Goal: Task Accomplishment & Management: Complete application form

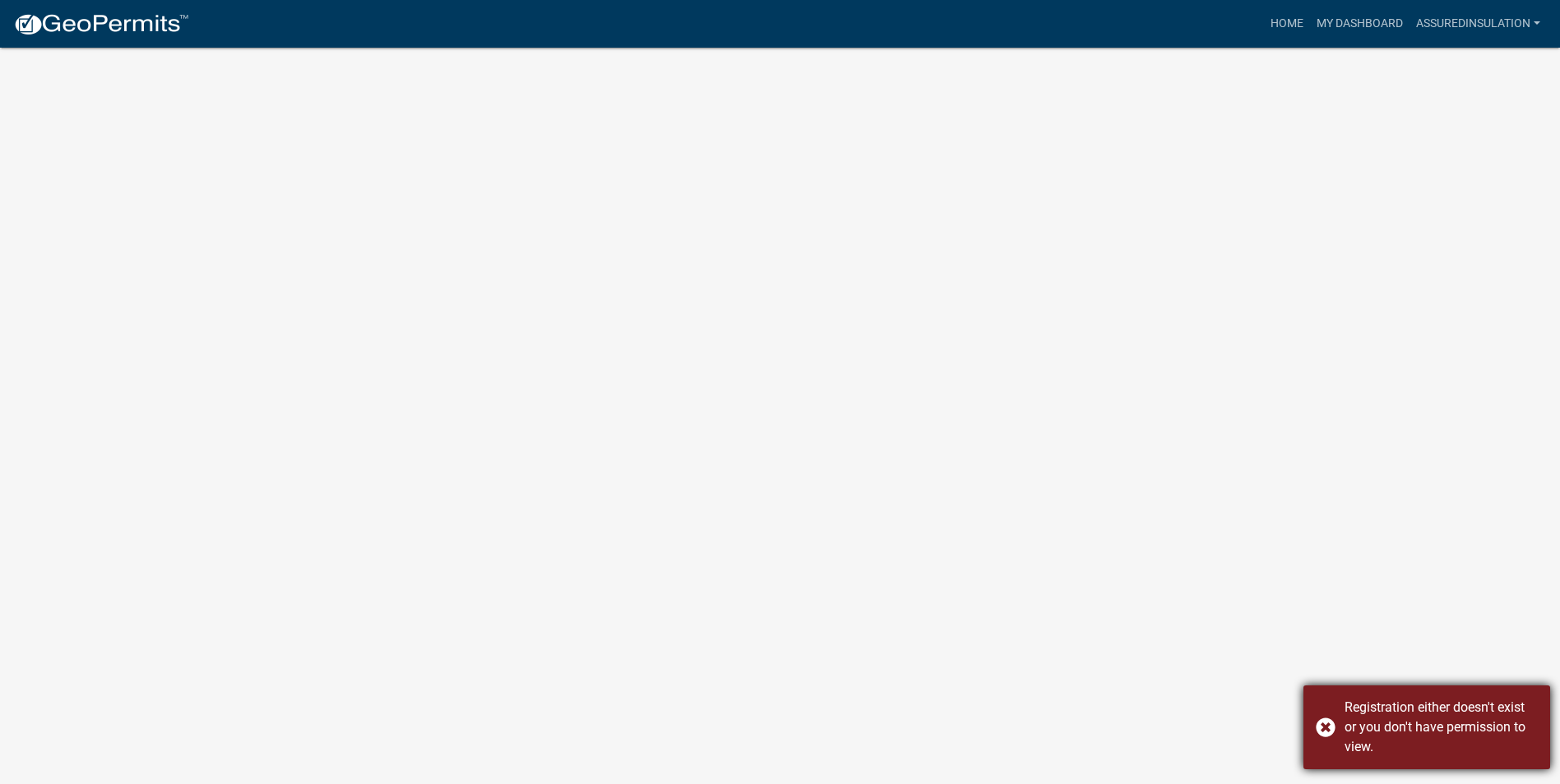
click at [1328, 726] on div "Registration either doesn't exist or you don't have permission to view." at bounding box center [1427, 727] width 247 height 84
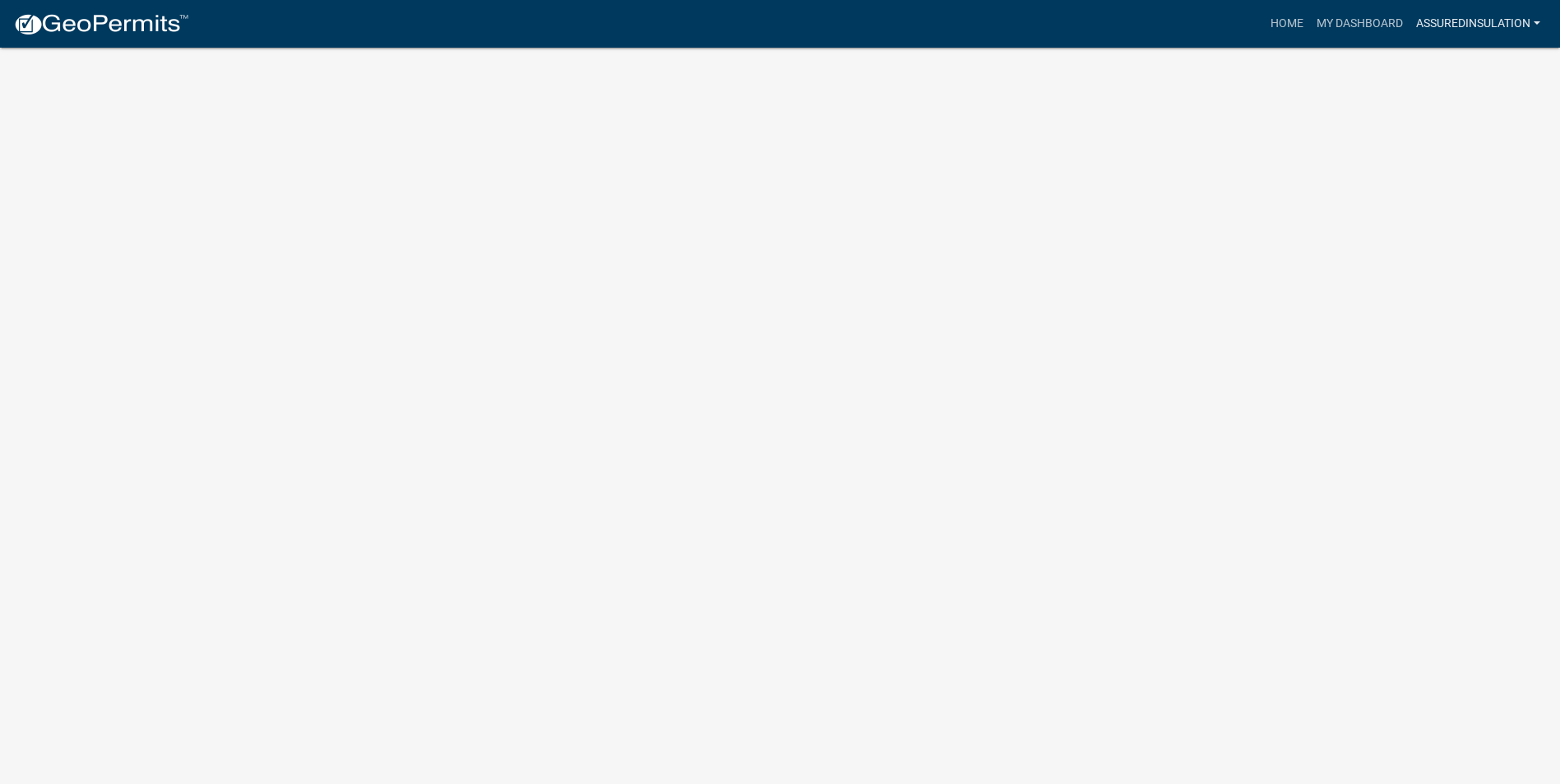
click at [1536, 19] on link "AssuredInsulation" at bounding box center [1478, 23] width 138 height 31
click at [1447, 64] on link "Account" at bounding box center [1481, 67] width 132 height 39
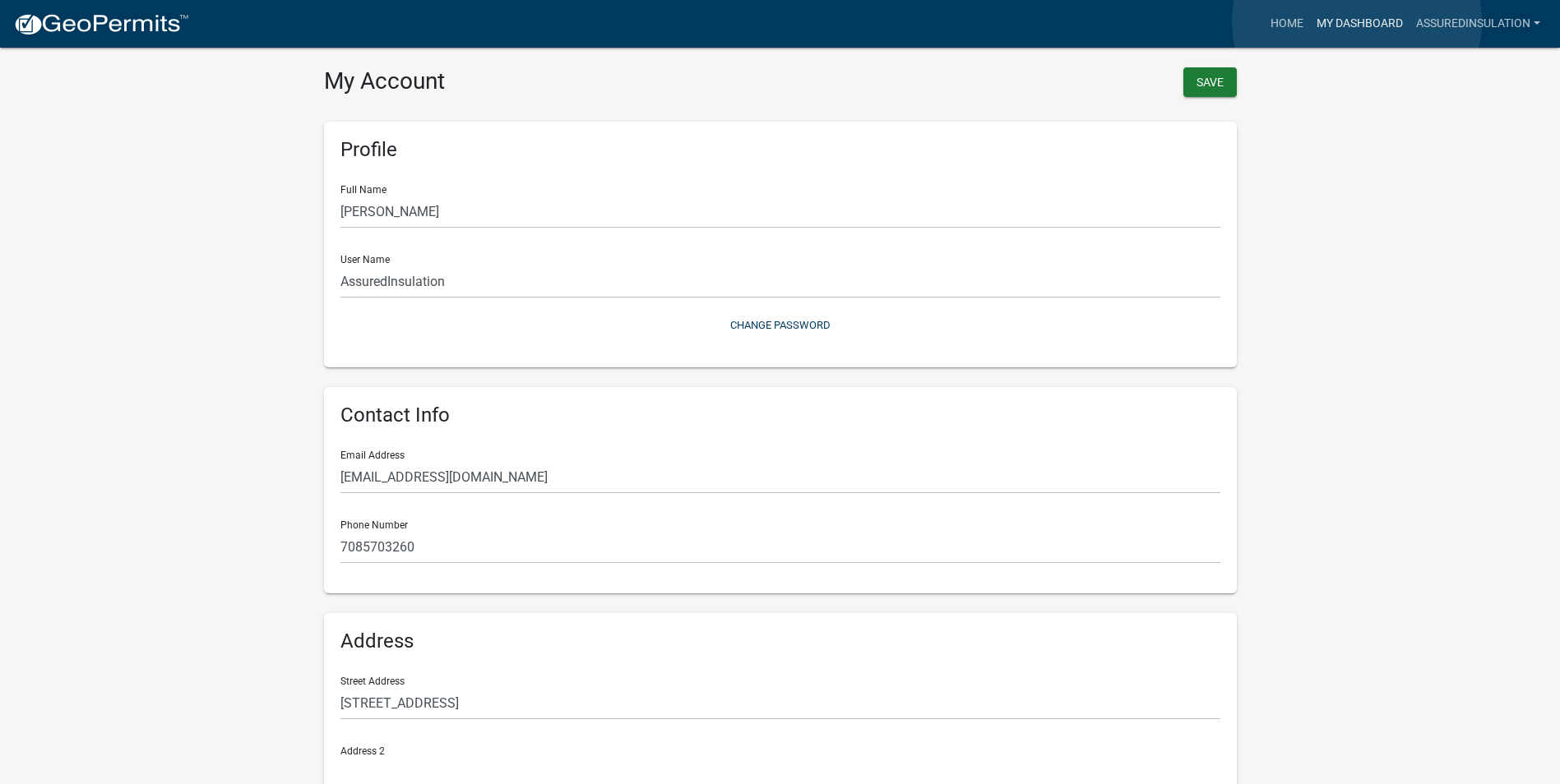
click at [1357, 21] on link "My Dashboard" at bounding box center [1360, 23] width 100 height 31
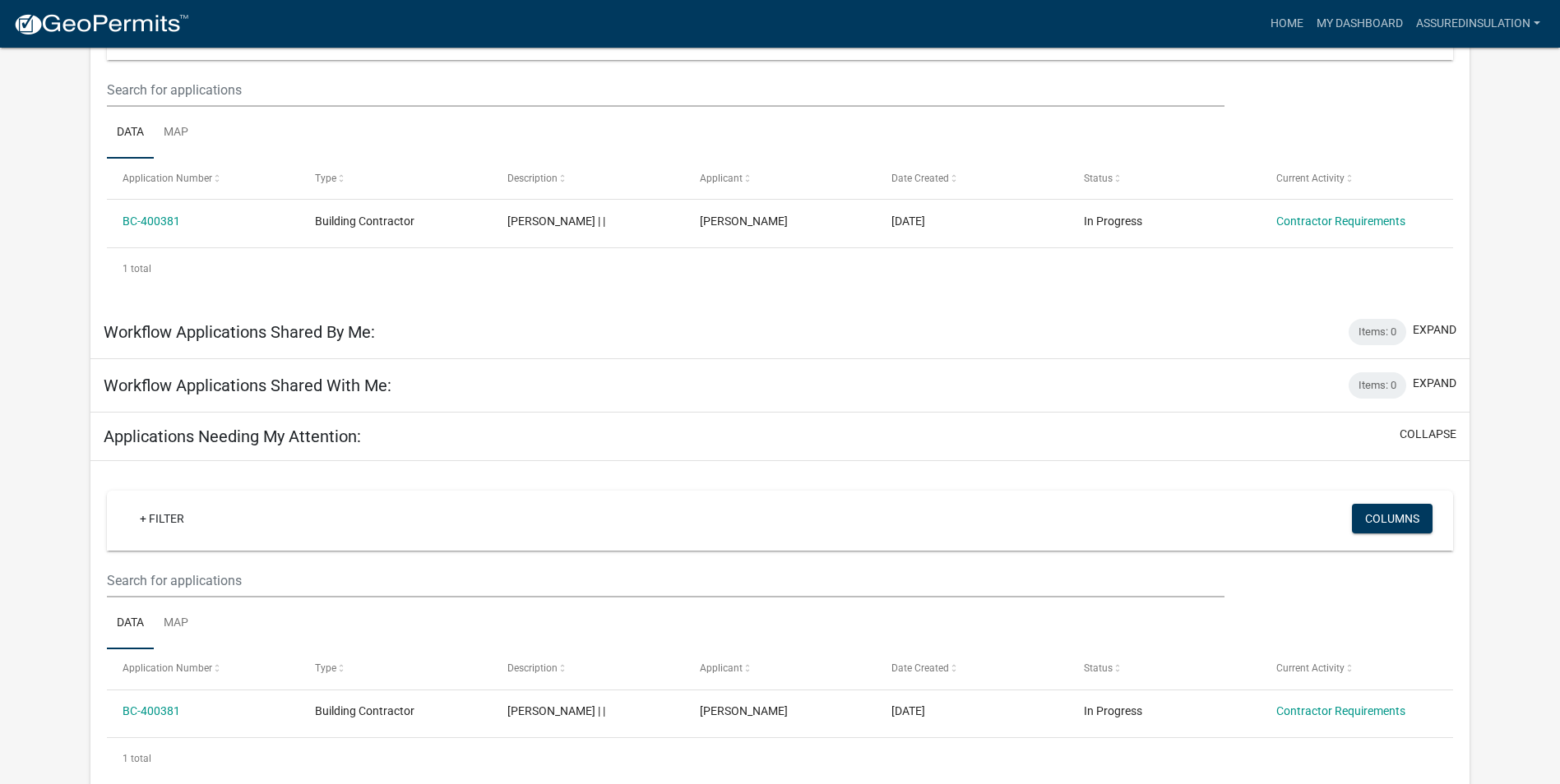
scroll to position [273, 0]
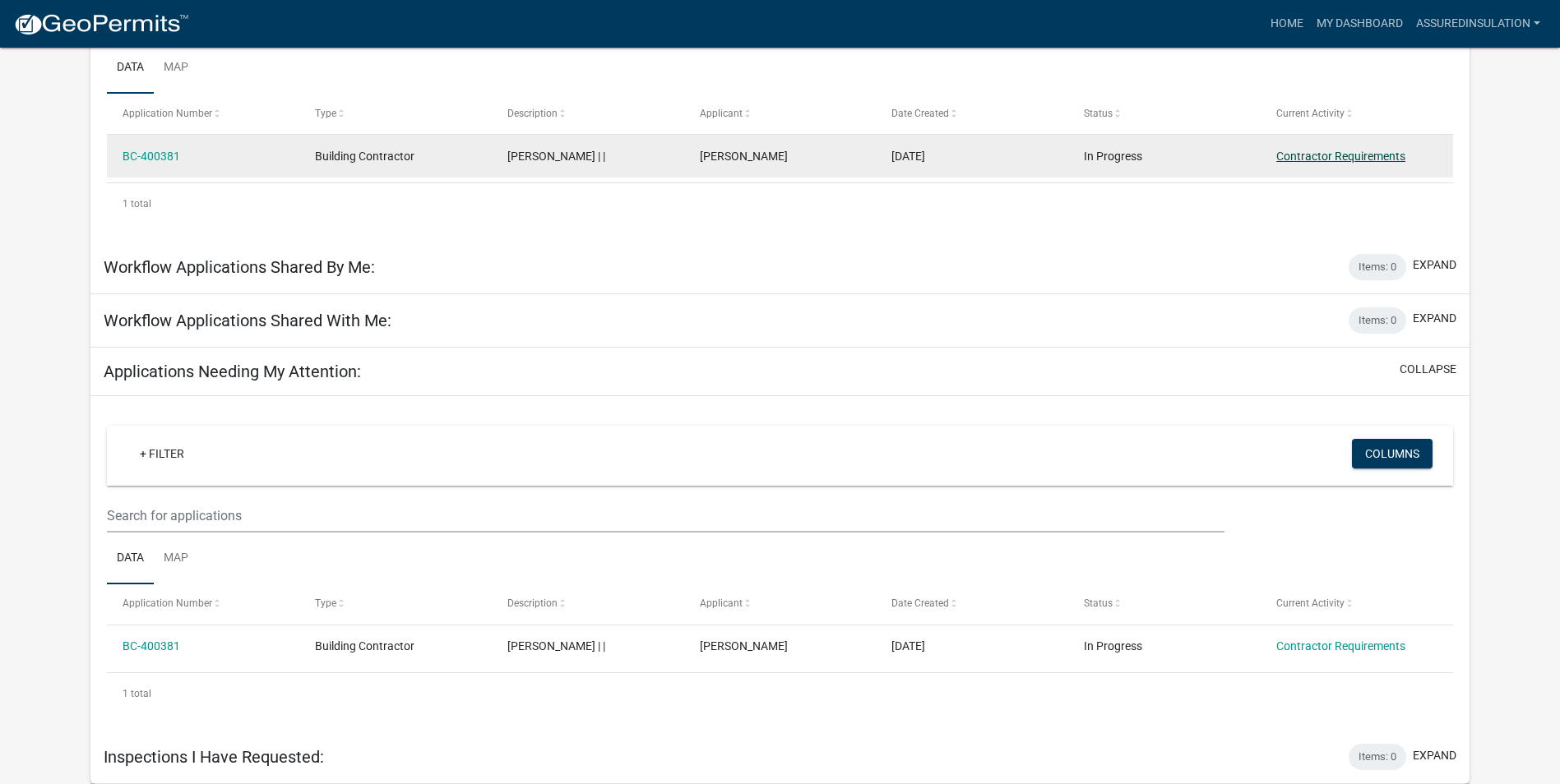
click at [1316, 158] on link "Contractor Requirements" at bounding box center [1341, 155] width 129 height 13
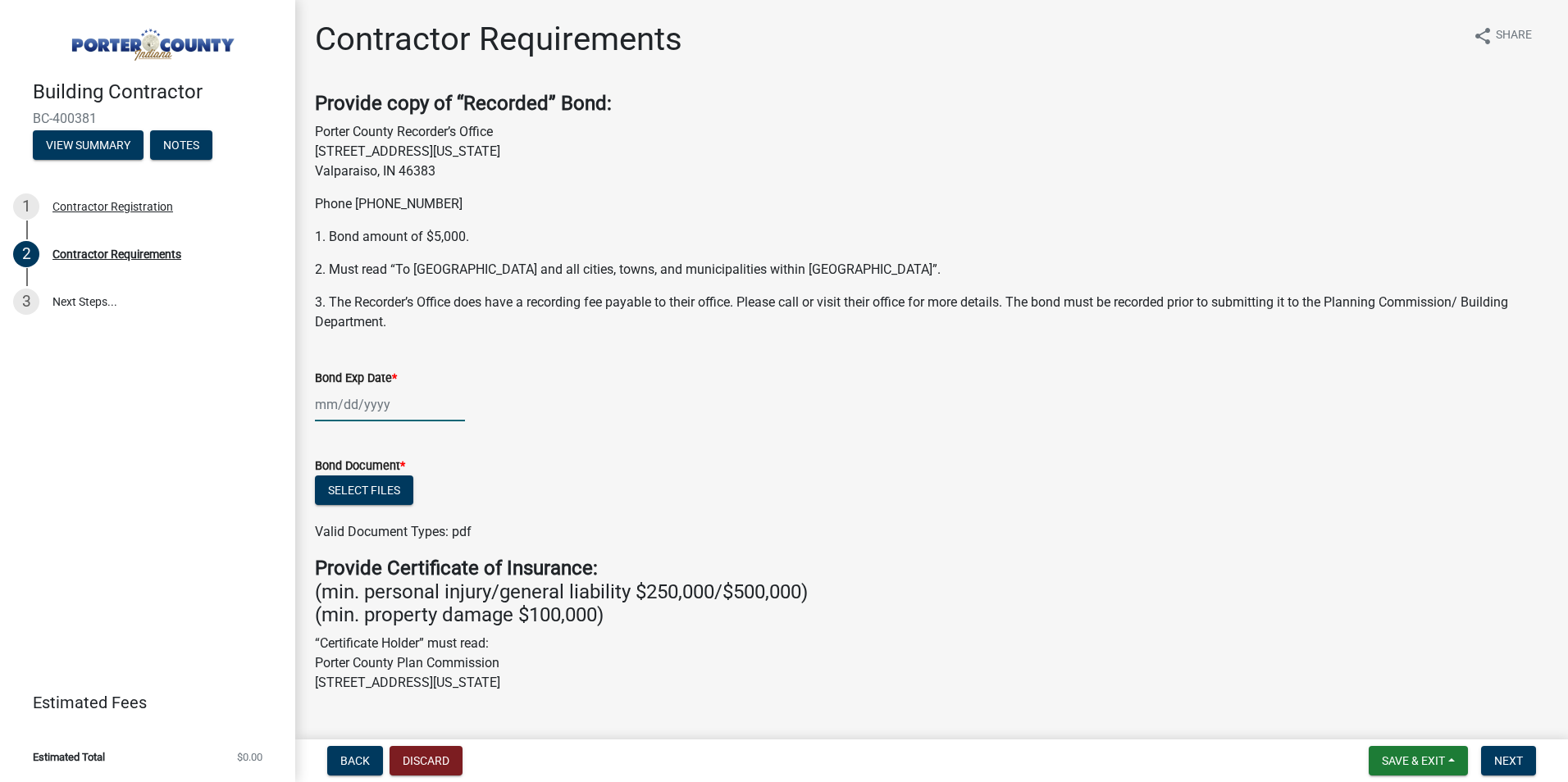
click at [338, 400] on div at bounding box center [390, 404] width 150 height 34
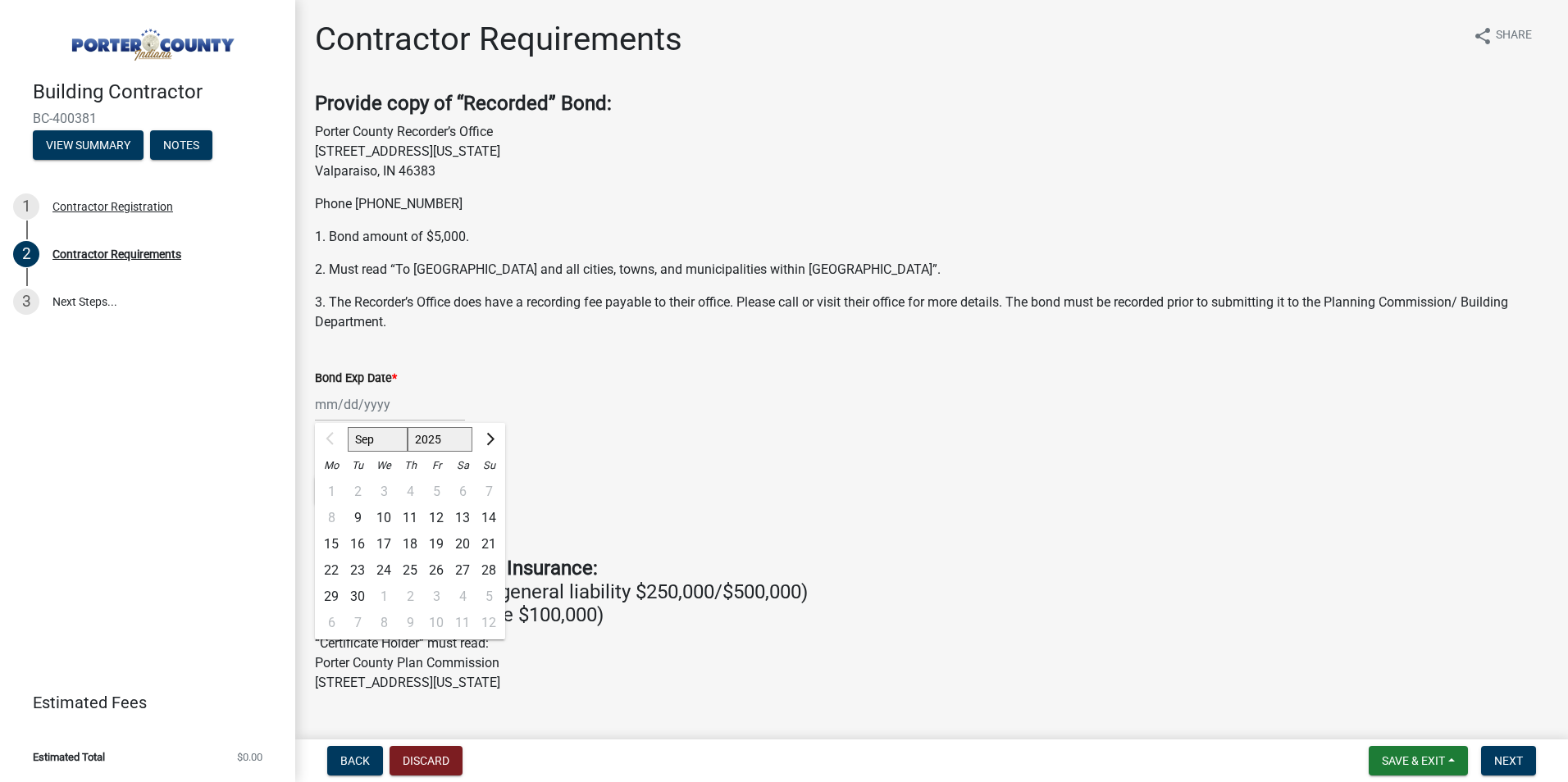
click at [486, 495] on div "1 2 3 4 5 6 7" at bounding box center [409, 492] width 190 height 26
click at [460, 444] on select "2025 2026 2027 2028 2029 2030 2031 2032 2033 2034 2035 2036 2037 2038 2039 2040…" at bounding box center [439, 439] width 65 height 24
select select "2026"
click at [407, 428] on select "2025 2026 2027 2028 2029 2030 2031 2032 2033 2034 2035 2036 2037 2038 2039 2040…" at bounding box center [439, 439] width 65 height 24
click at [330, 523] on div "7" at bounding box center [331, 518] width 26 height 26
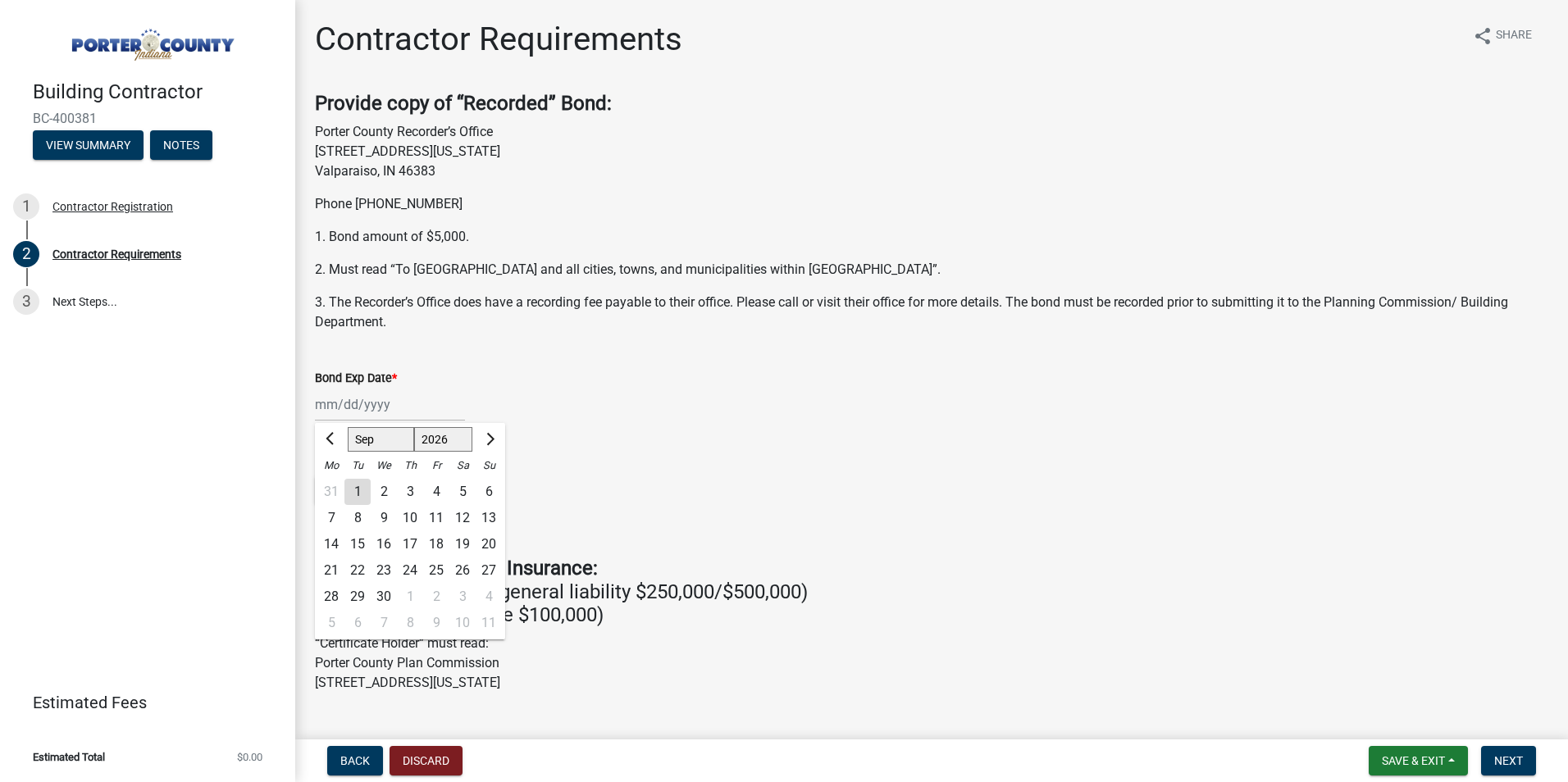
type input "[DATE]"
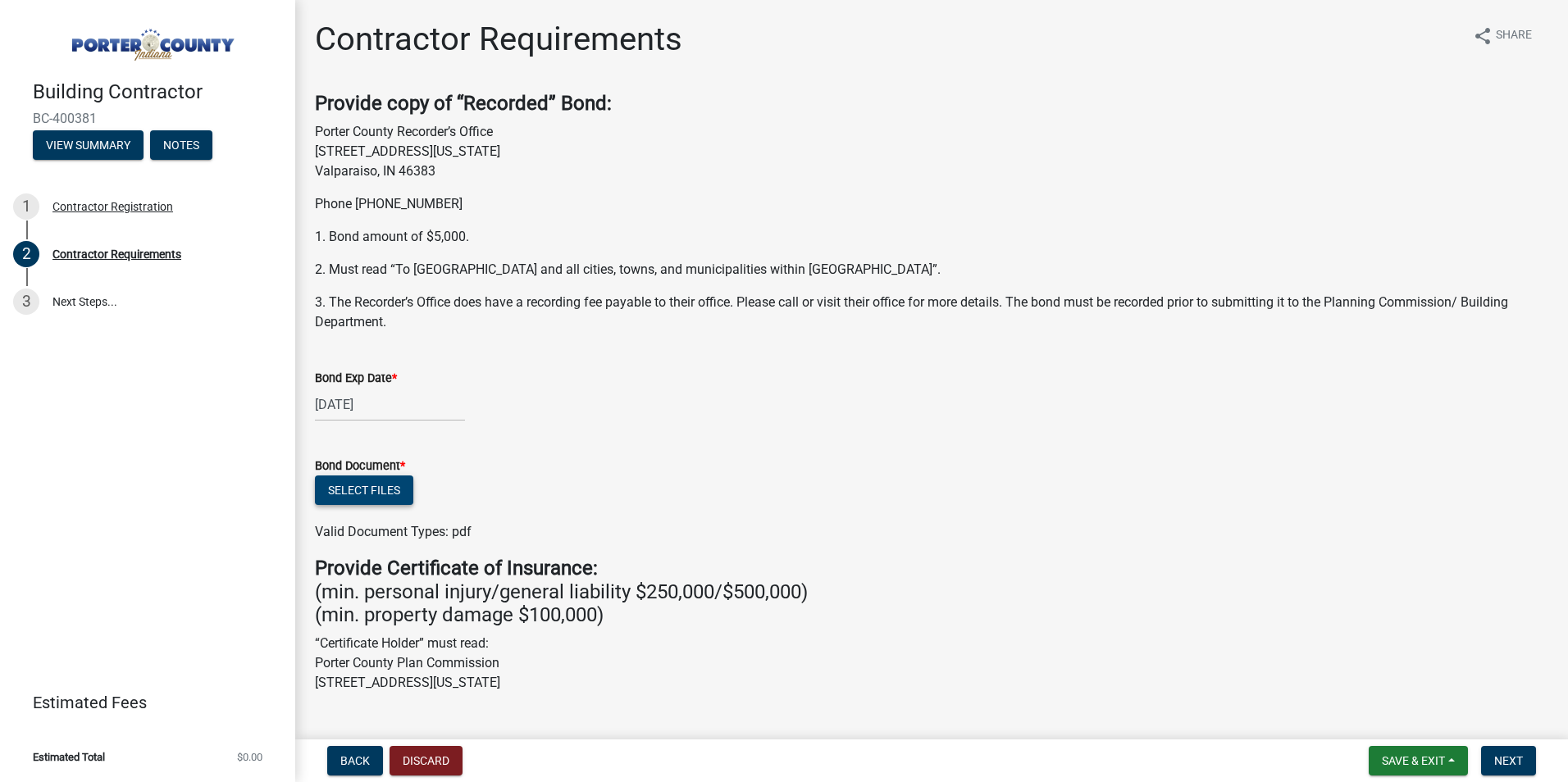
click at [382, 491] on button "Select files" at bounding box center [363, 490] width 98 height 29
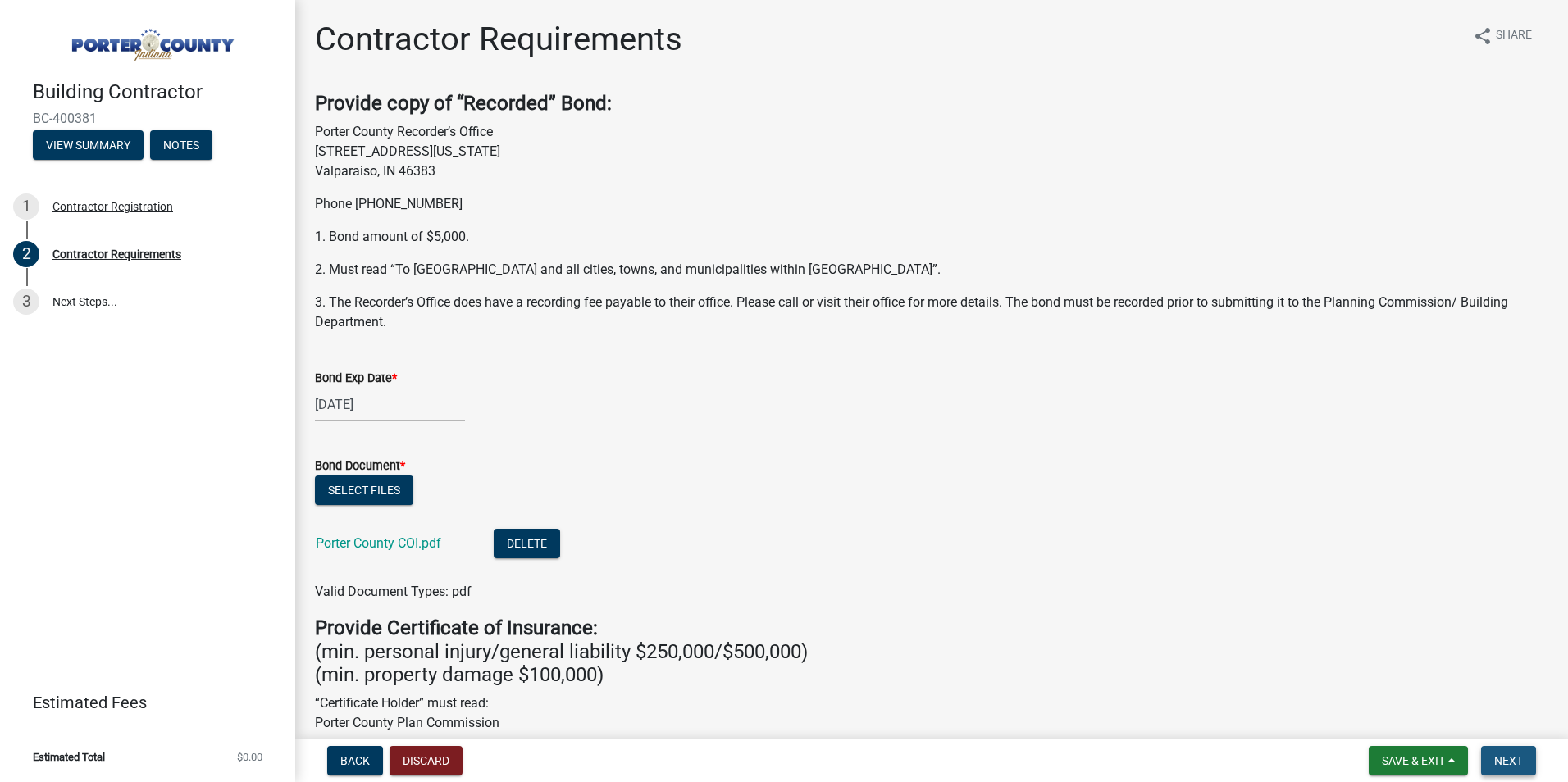
click at [1502, 757] on span "Next" at bounding box center [1508, 761] width 28 height 13
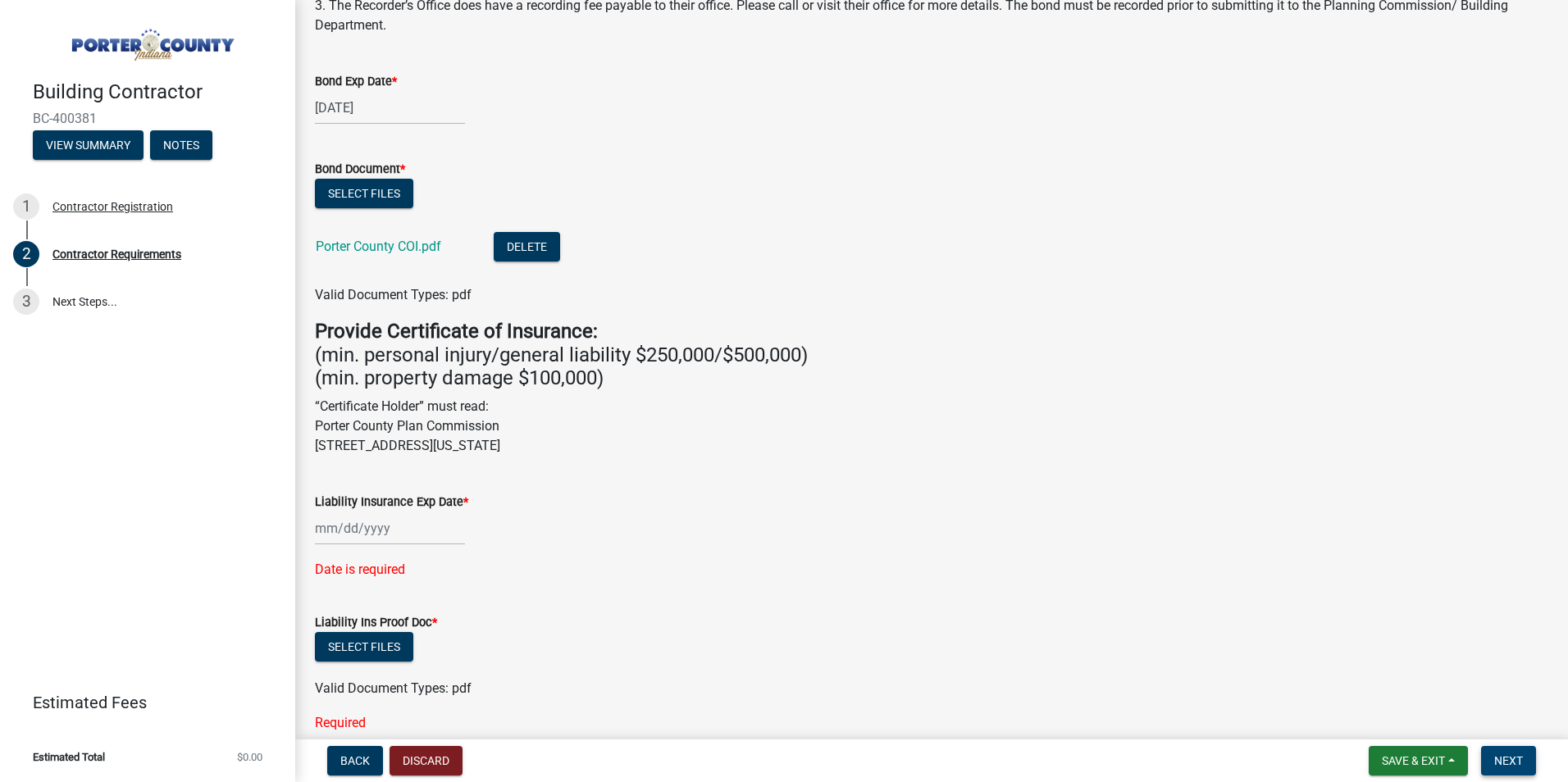
scroll to position [295, 0]
click at [534, 242] on button "Delete" at bounding box center [527, 248] width 66 height 29
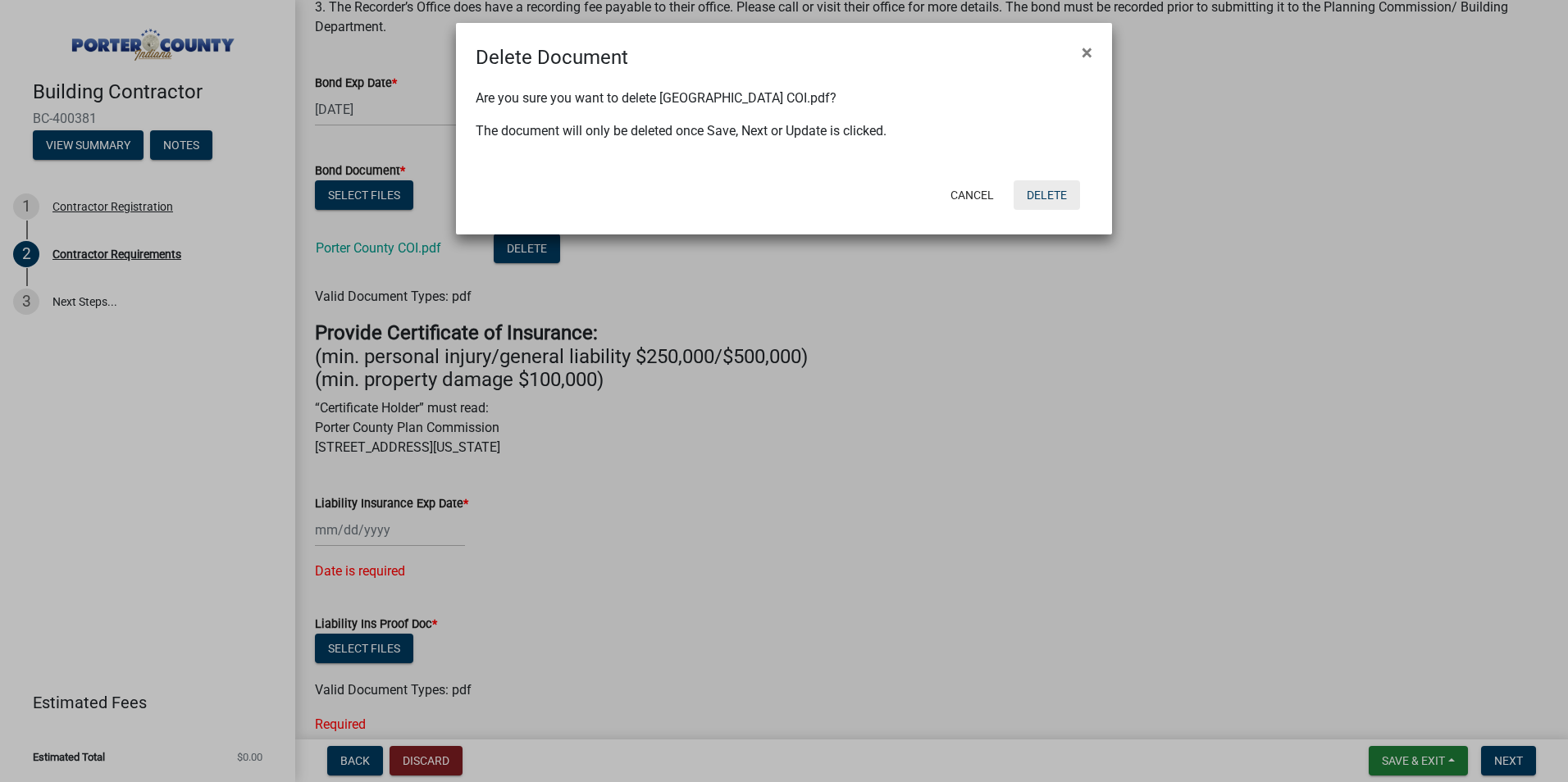
click at [1048, 194] on button "Delete" at bounding box center [1047, 195] width 66 height 29
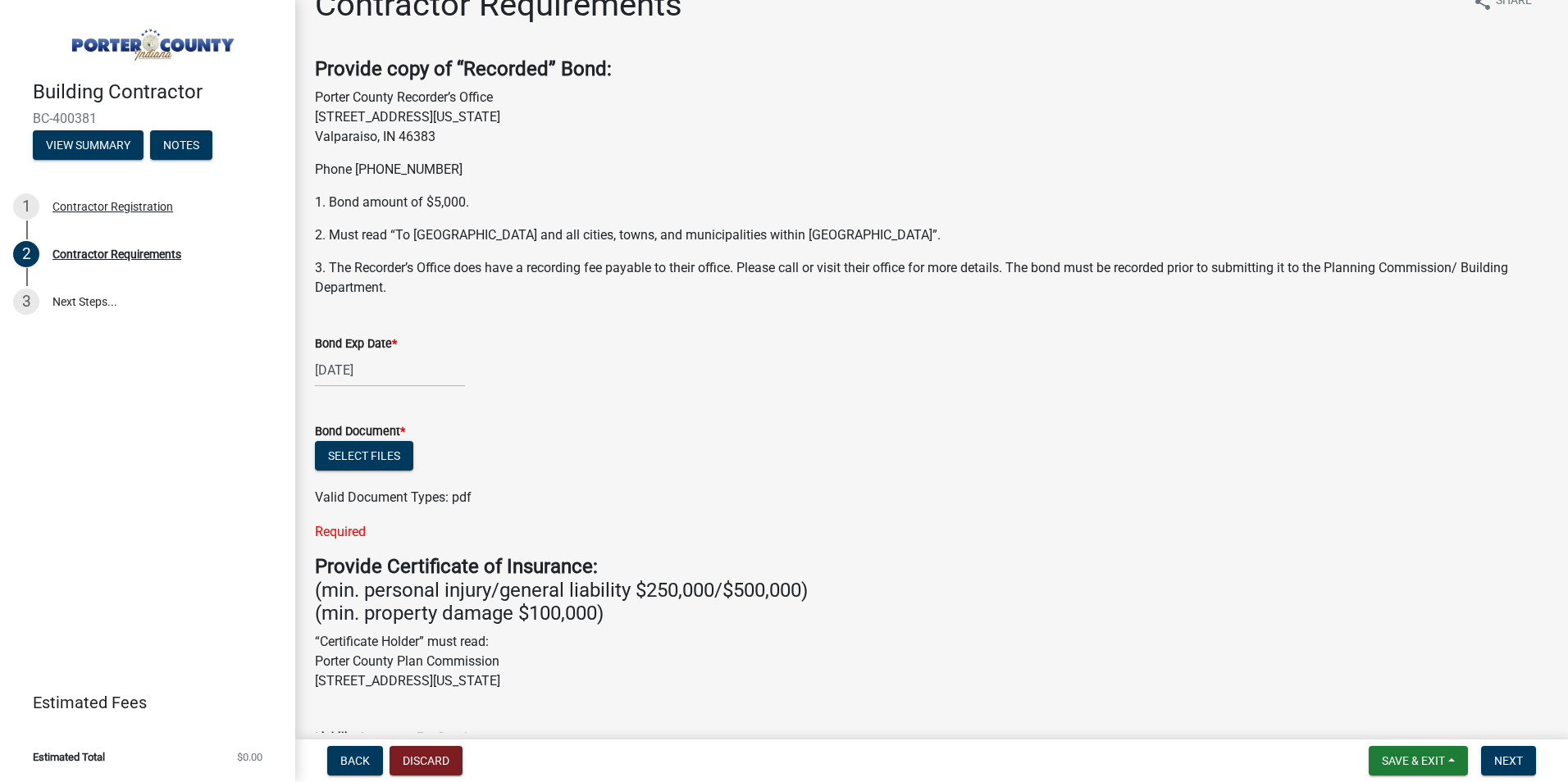
scroll to position [0, 0]
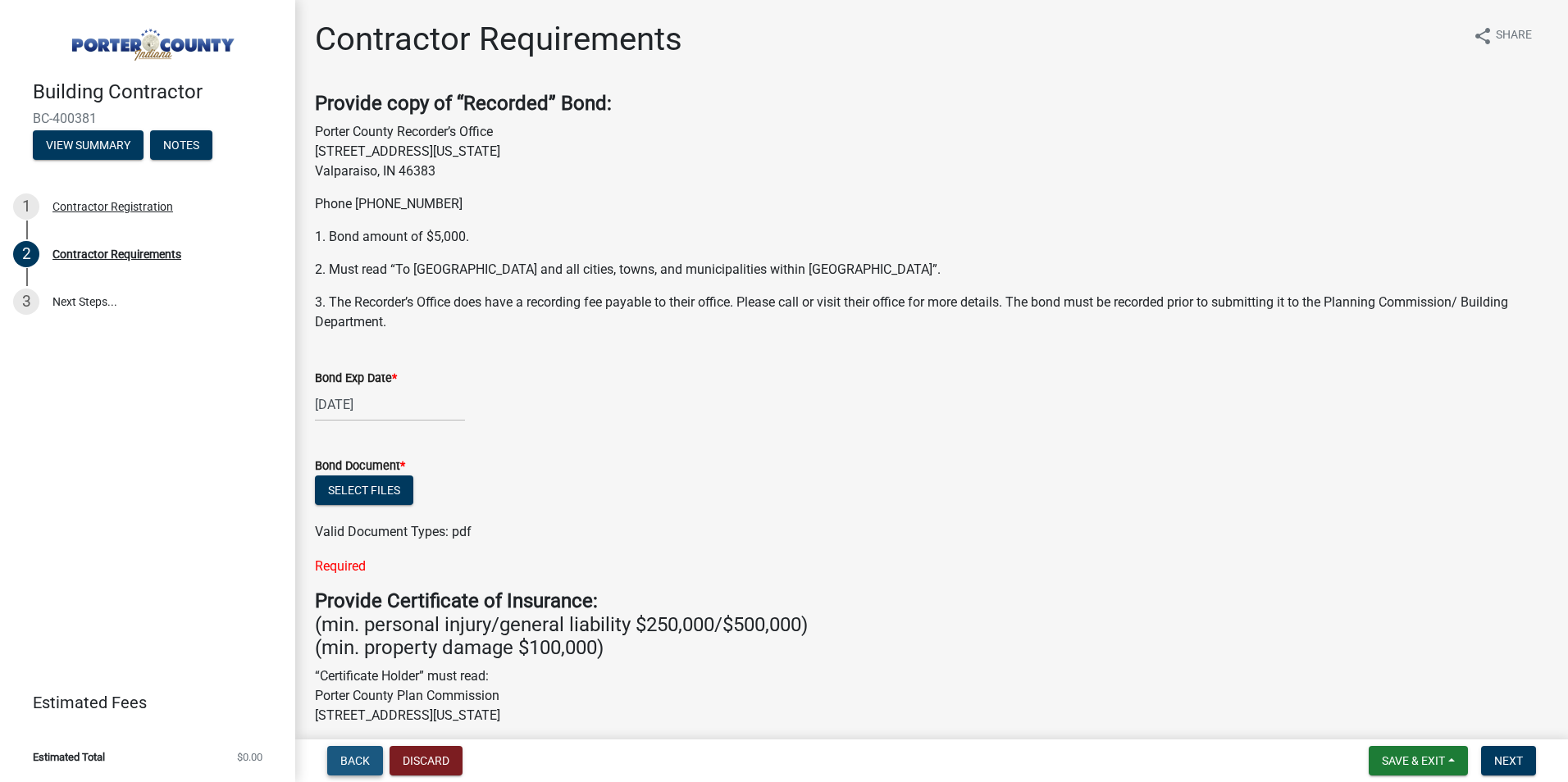
click at [355, 761] on span "Back" at bounding box center [355, 761] width 29 height 13
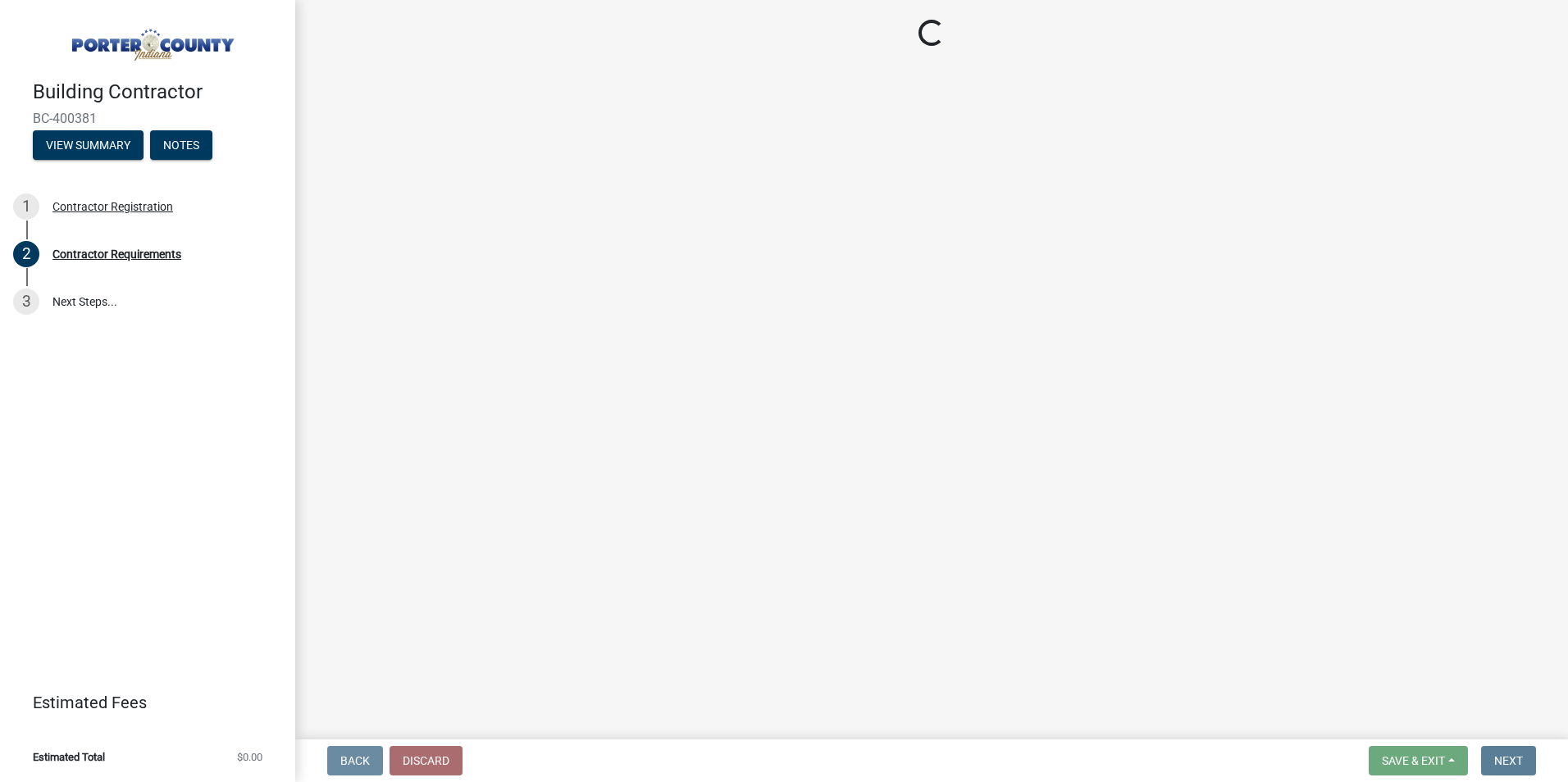
select select "IL"
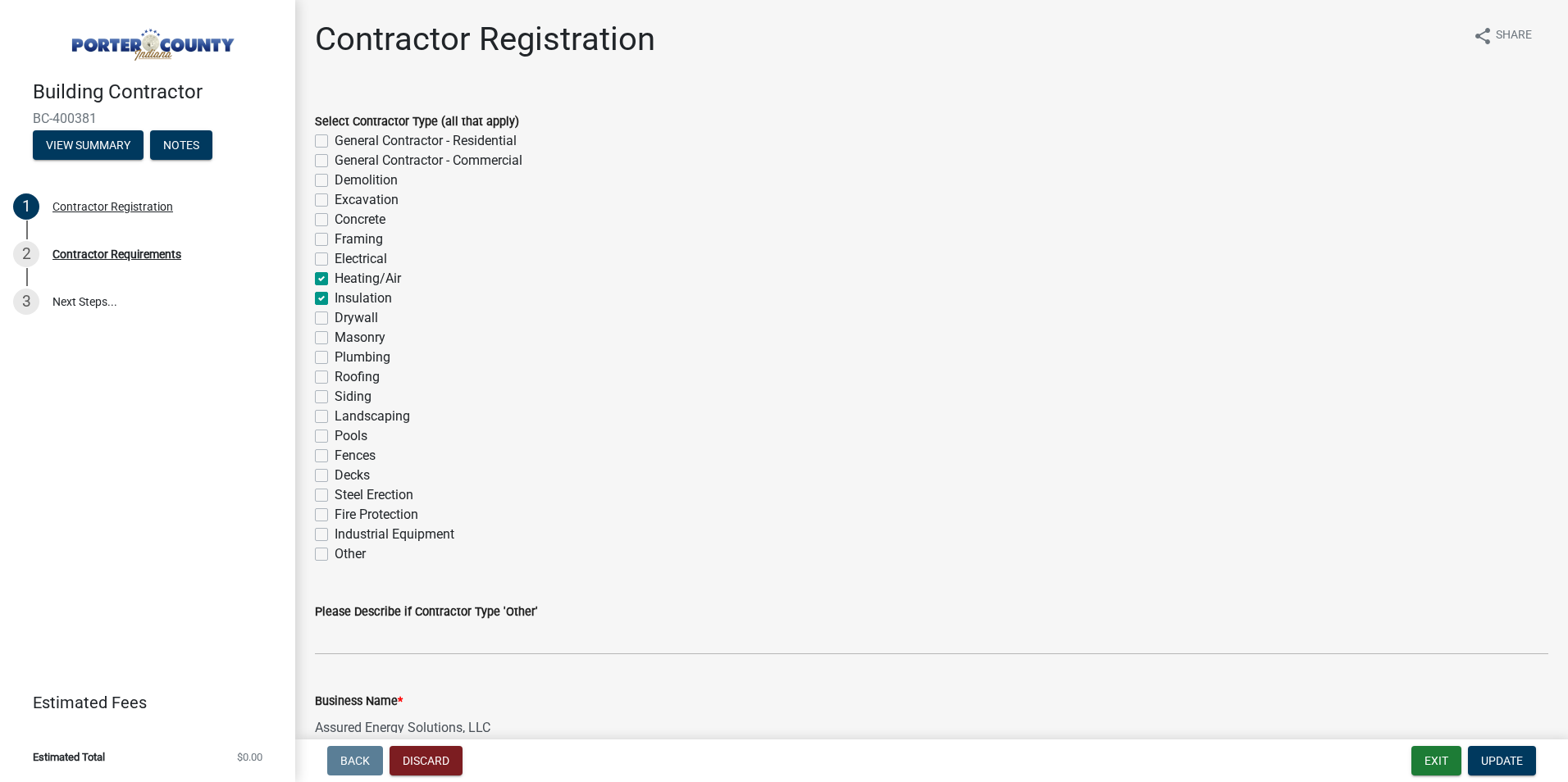
click at [335, 142] on label "General Contractor - Residential" at bounding box center [426, 141] width 182 height 19
click at [335, 142] on input "General Contractor - Residential" at bounding box center [340, 136] width 11 height 11
checkbox input "true"
checkbox input "false"
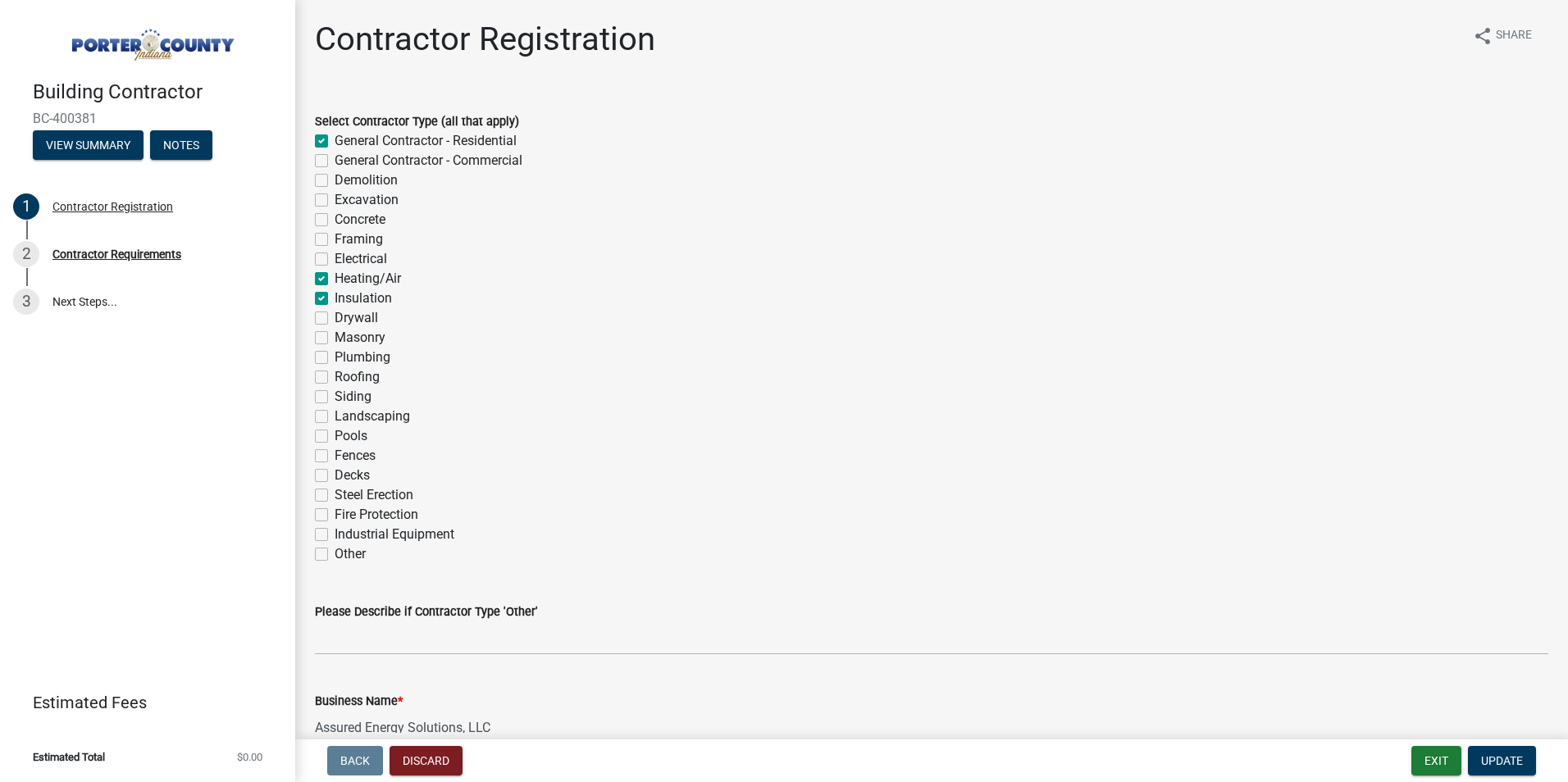
checkbox input "false"
checkbox input "true"
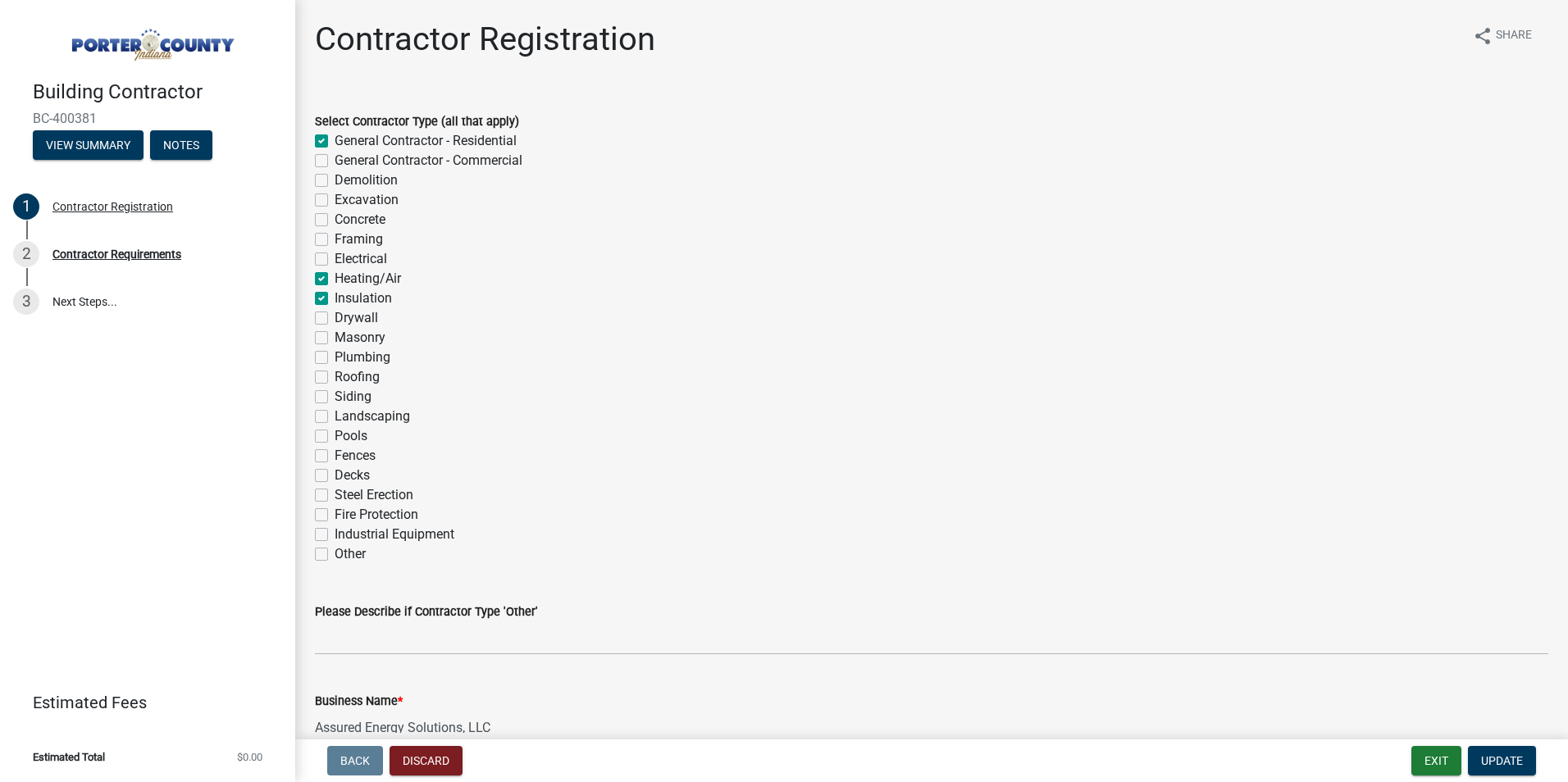
checkbox input "true"
checkbox input "false"
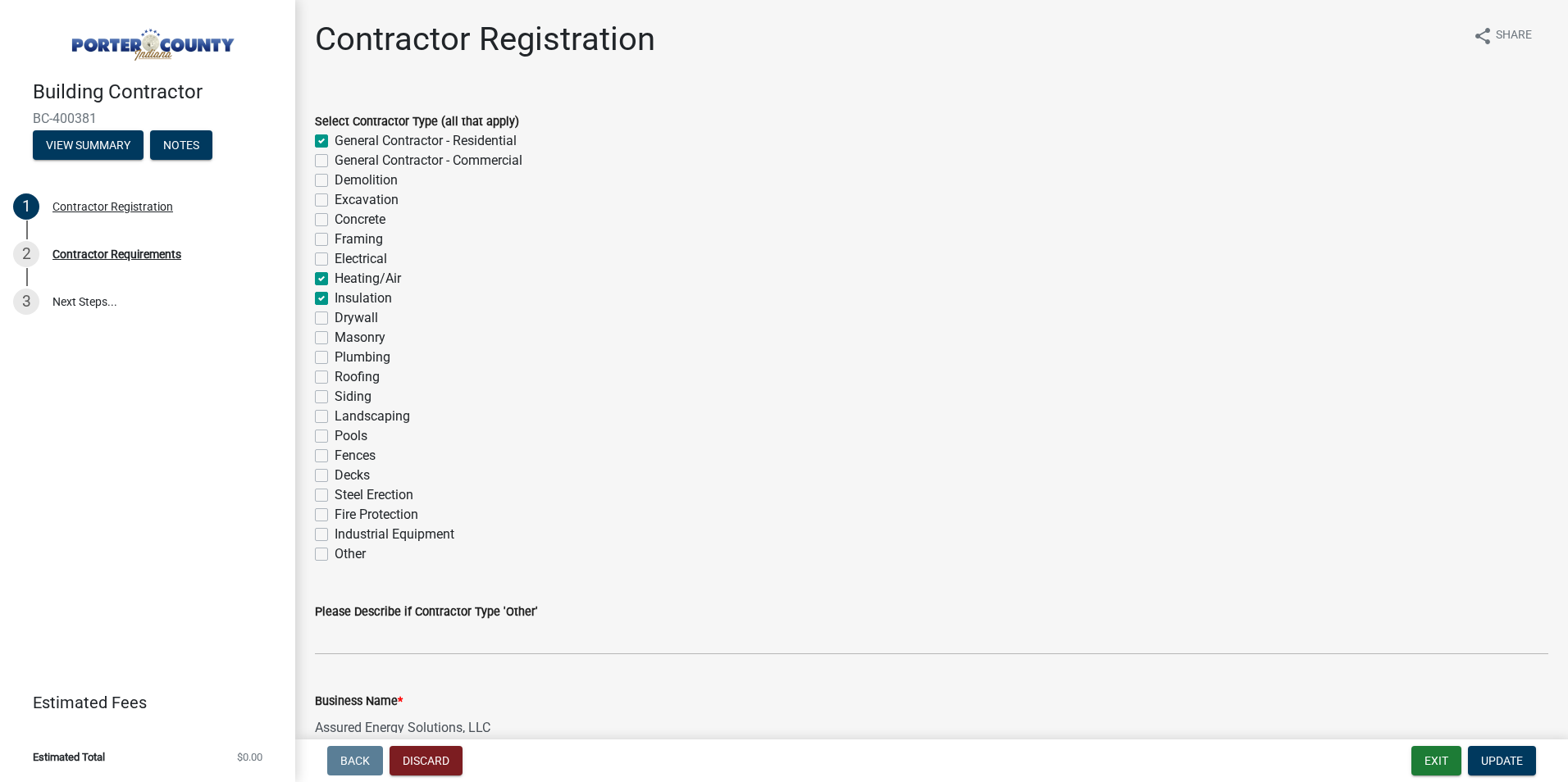
checkbox input "false"
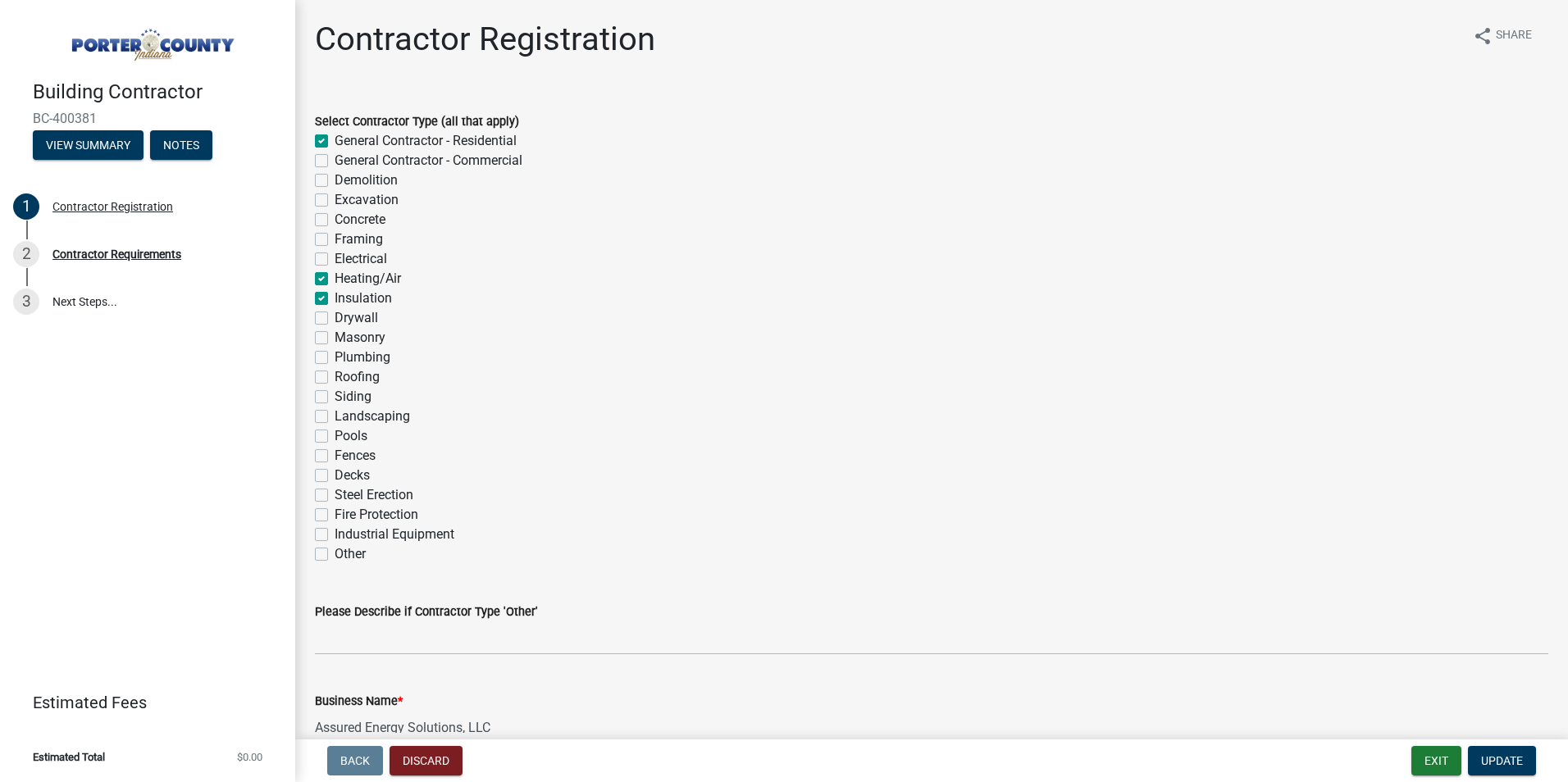
checkbox input "false"
click at [335, 295] on label "Insulation" at bounding box center [363, 298] width 57 height 19
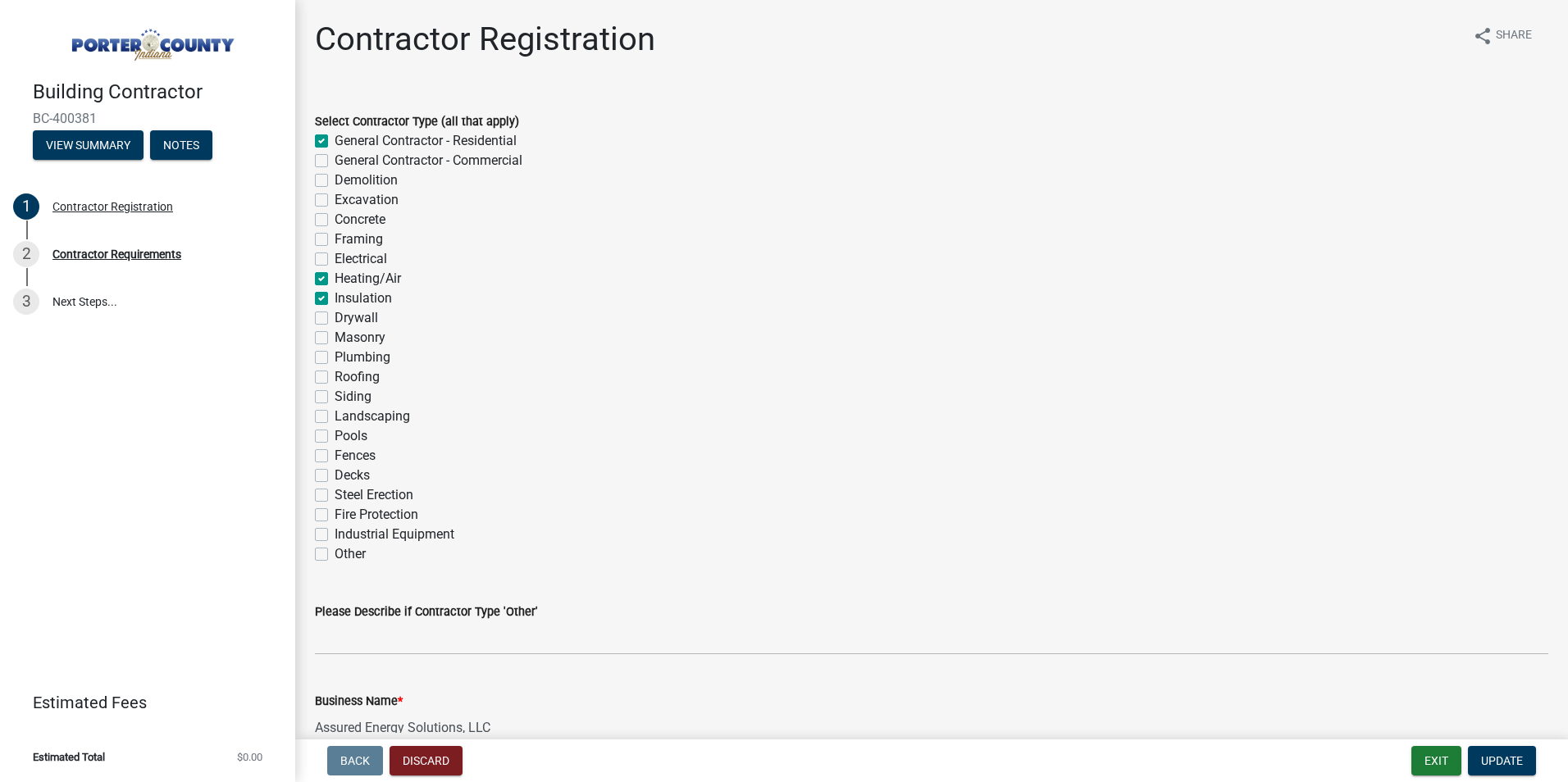
click at [335, 295] on input "Insulation" at bounding box center [340, 293] width 11 height 11
checkbox input "false"
checkbox input "true"
checkbox input "false"
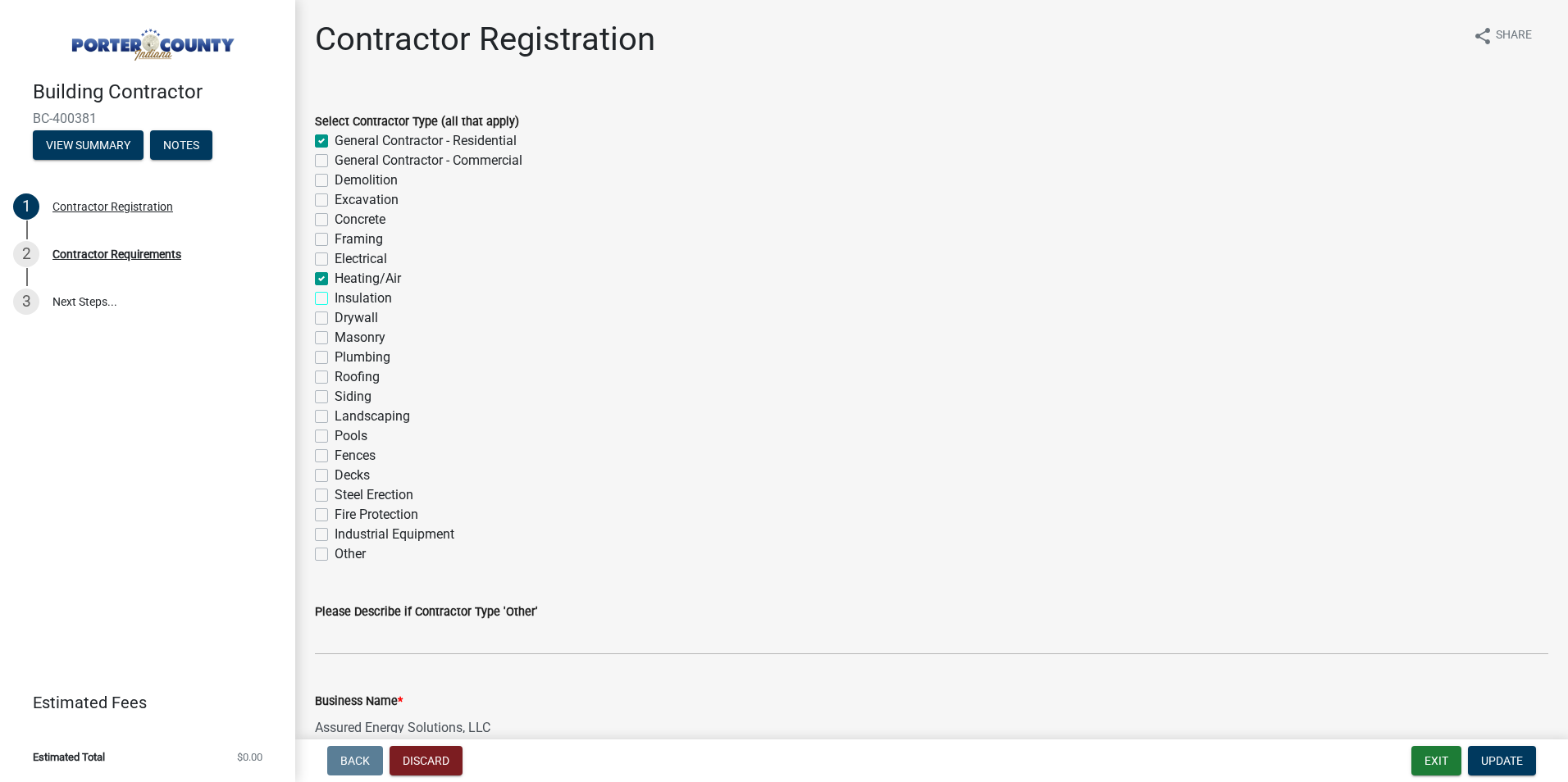
checkbox input "false"
checkbox input "true"
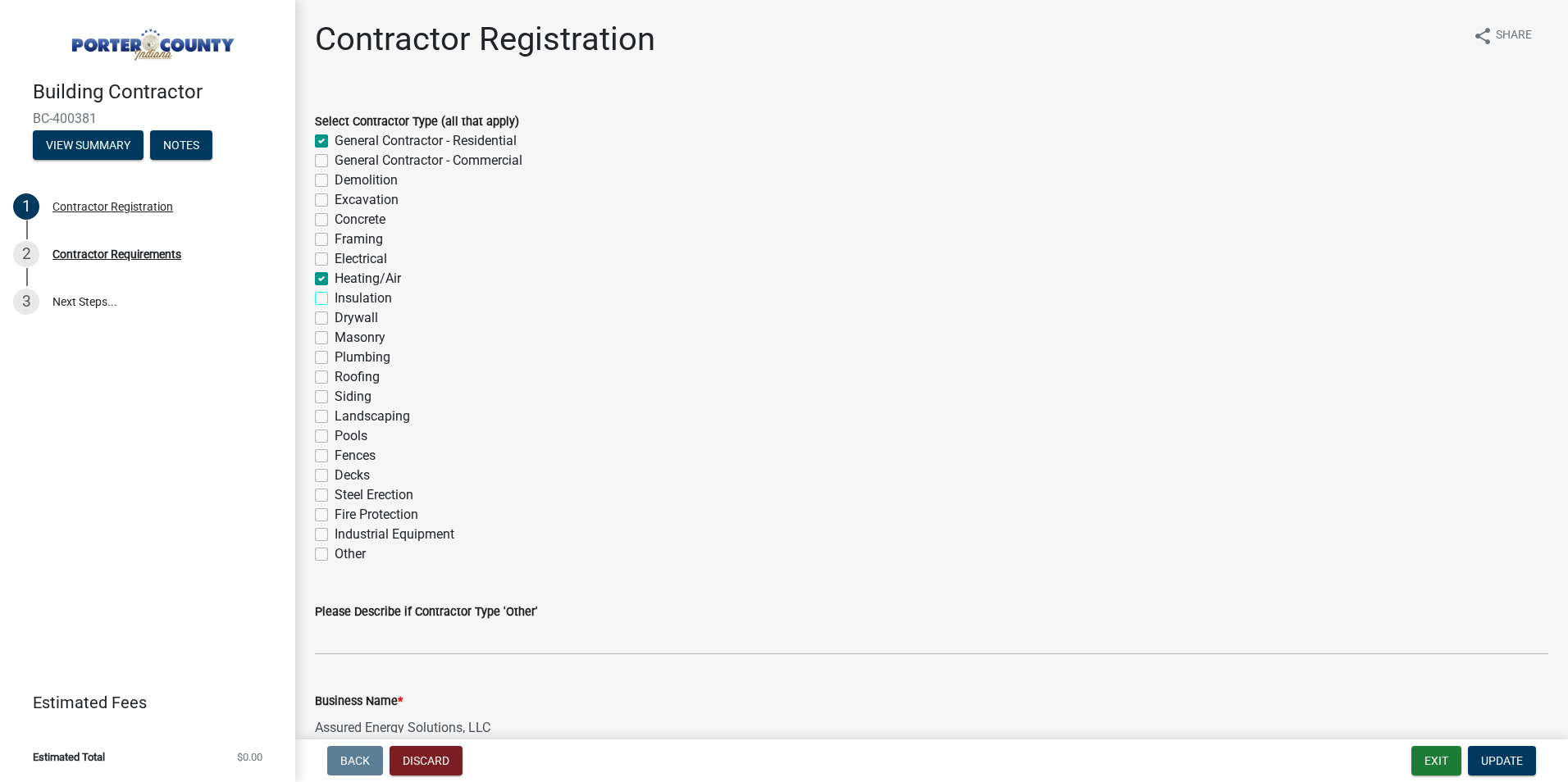
checkbox input "false"
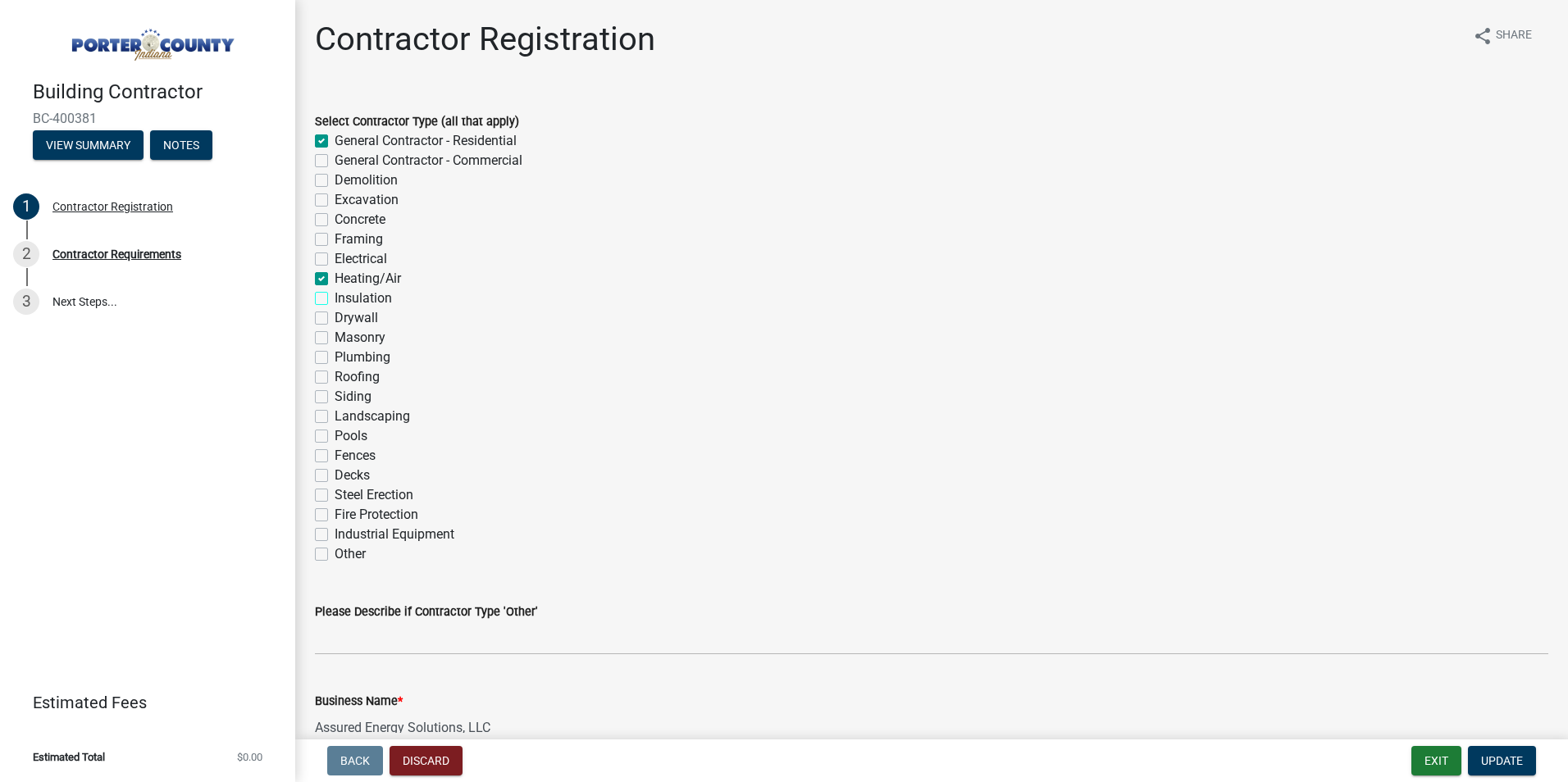
checkbox input "false"
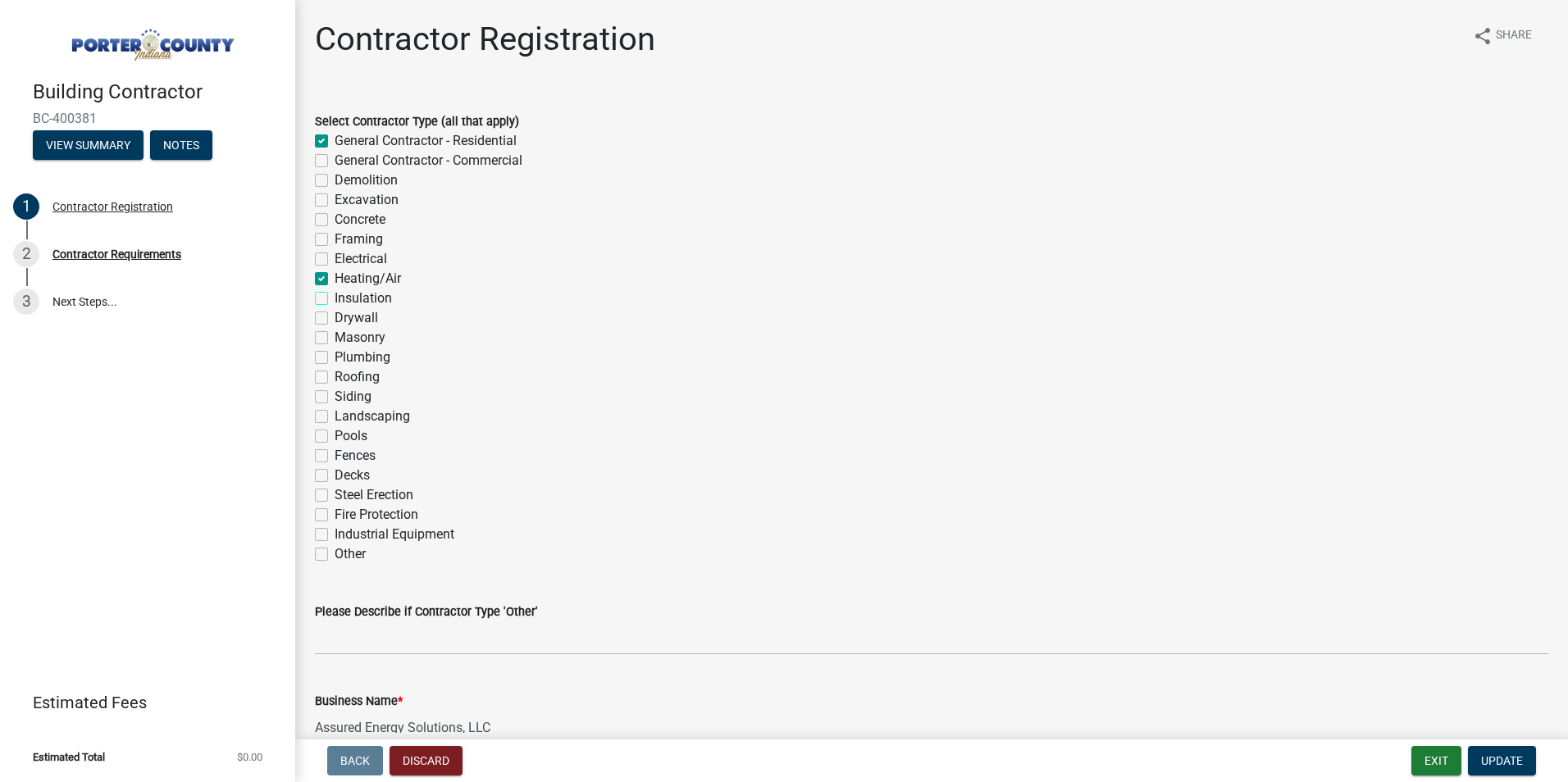
checkbox input "false"
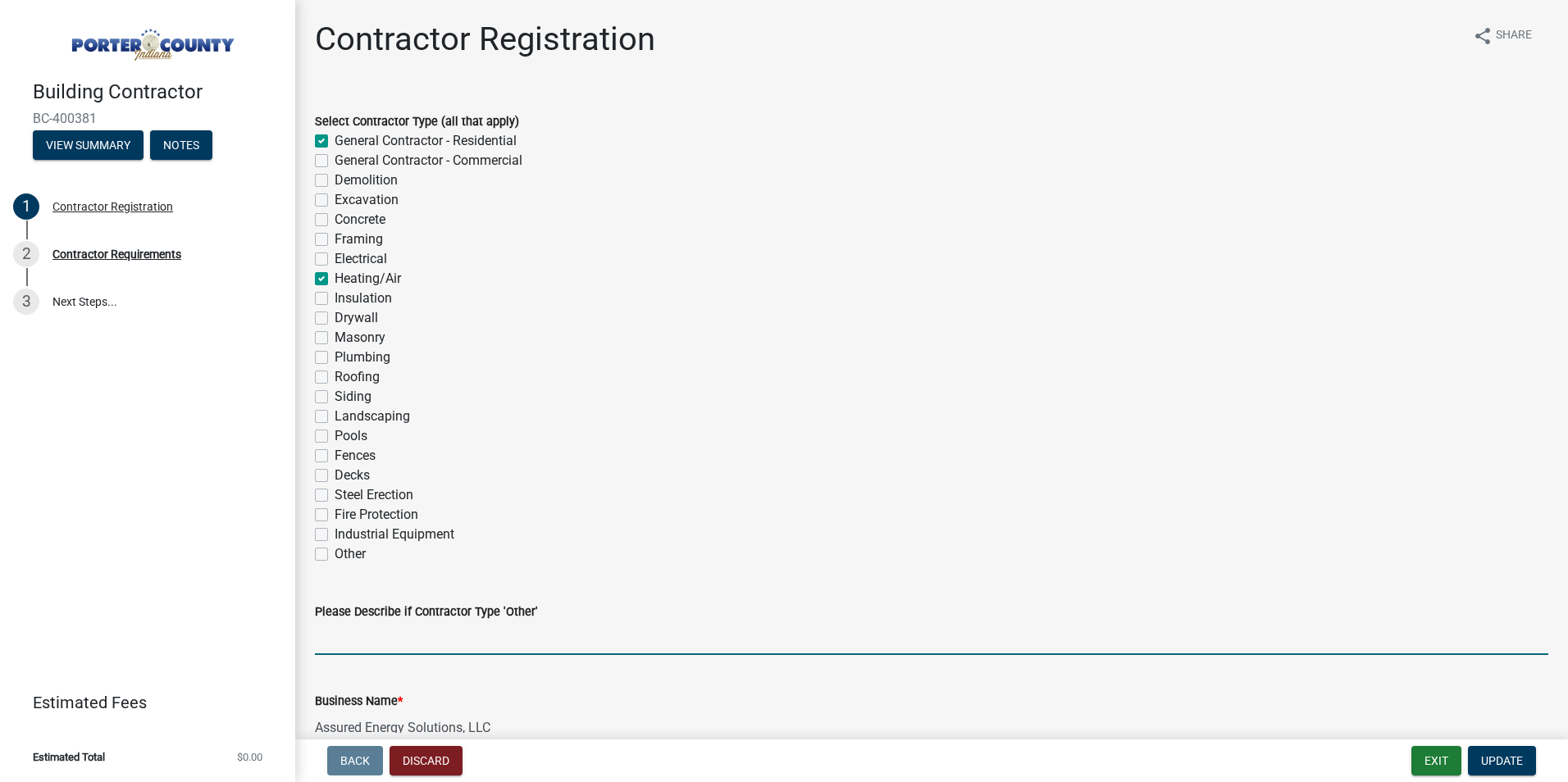
click at [388, 641] on input "Please Describe if Contractor Type 'Other'" at bounding box center [931, 638] width 1233 height 34
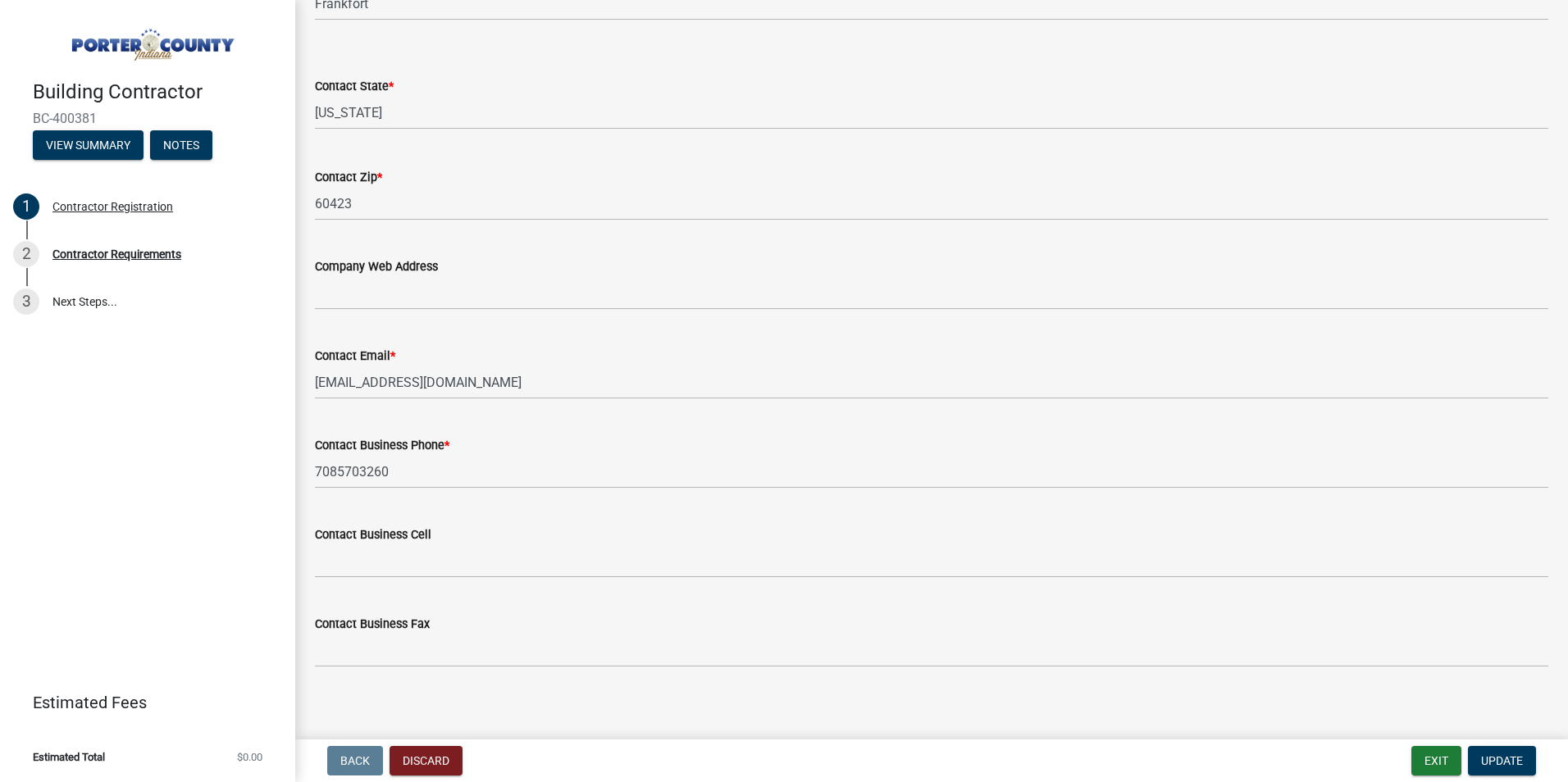
scroll to position [1182, 0]
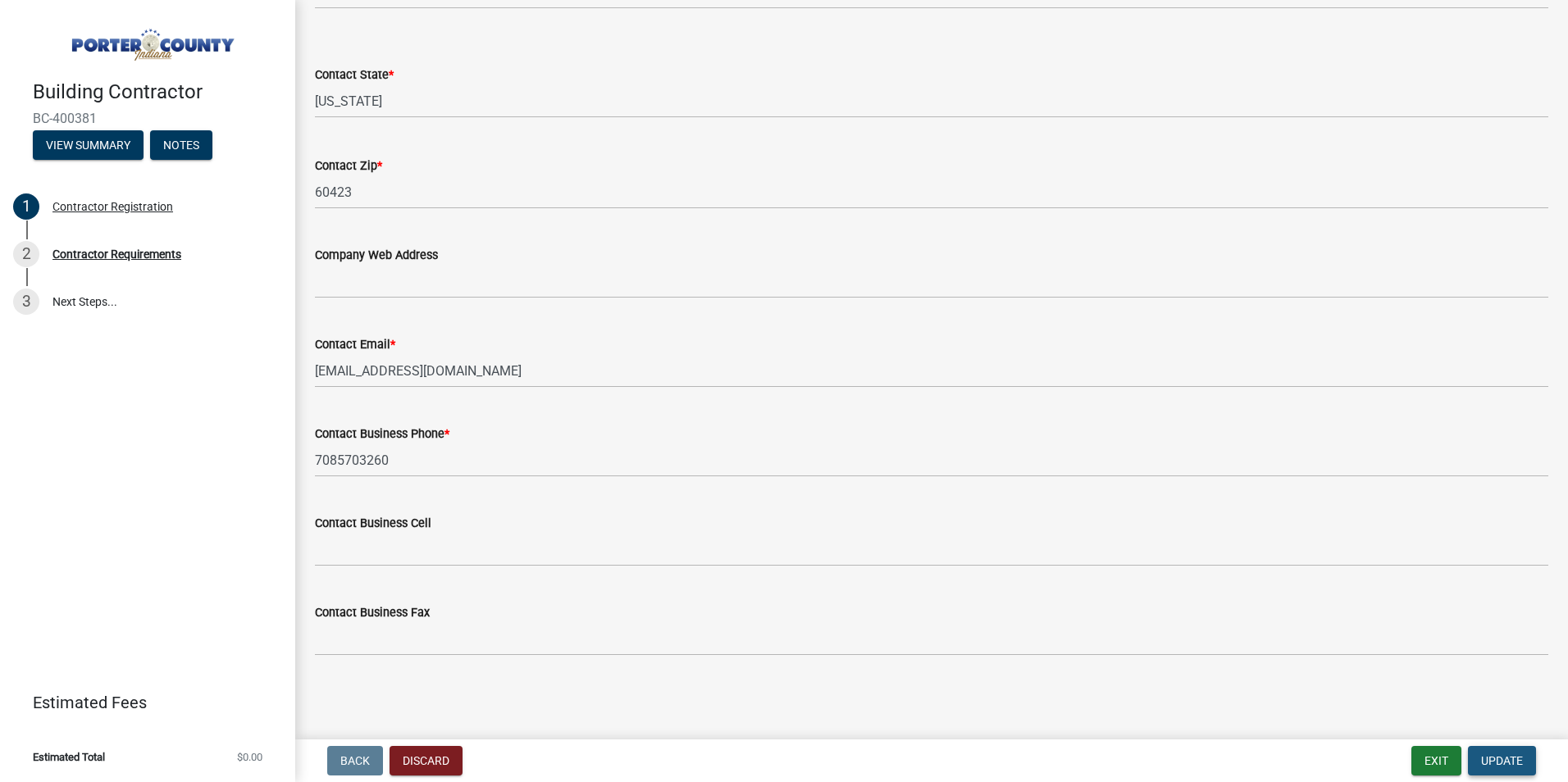
click at [1494, 761] on span "Update" at bounding box center [1502, 761] width 42 height 13
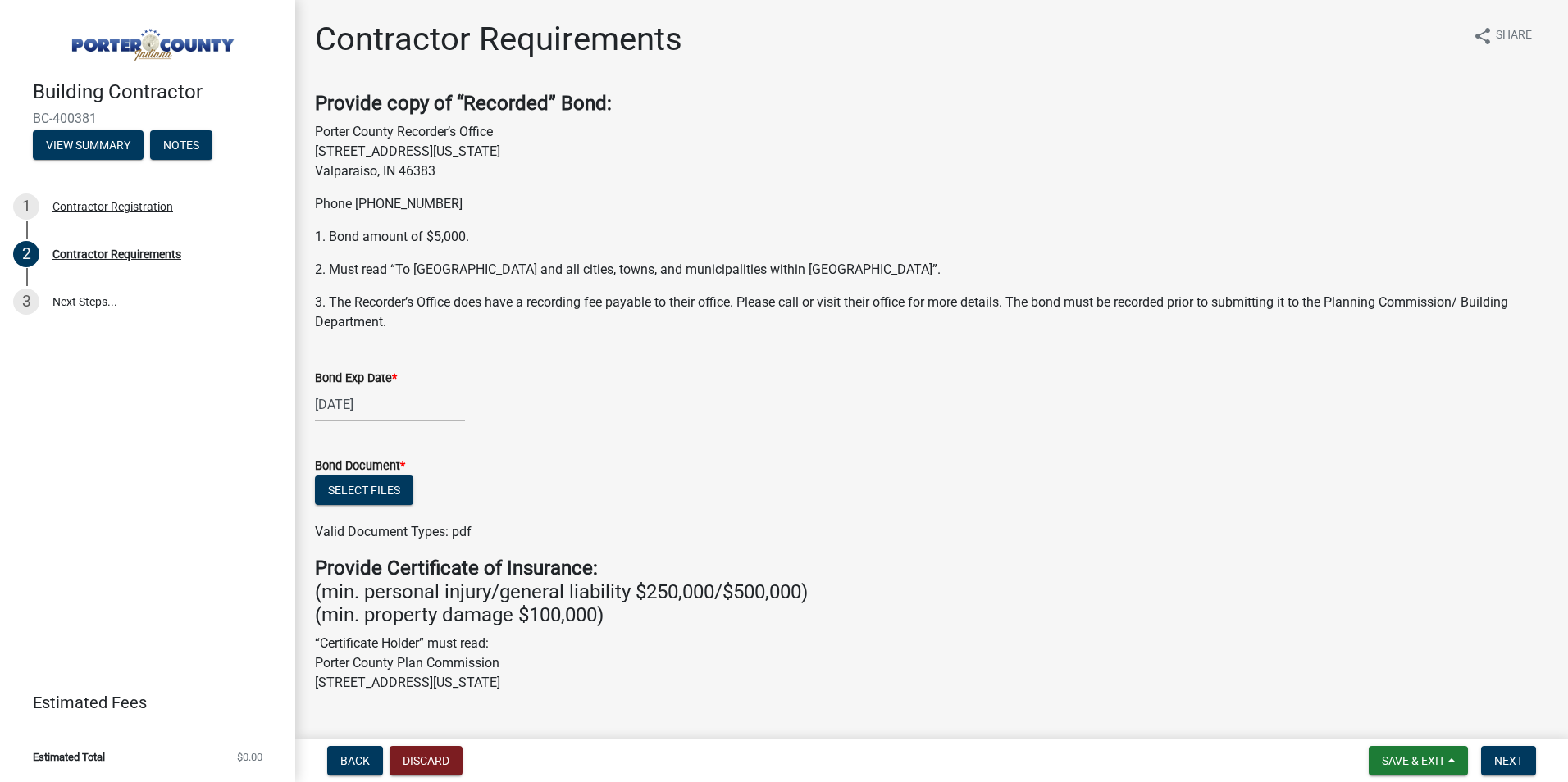
select select "9"
select select "2026"
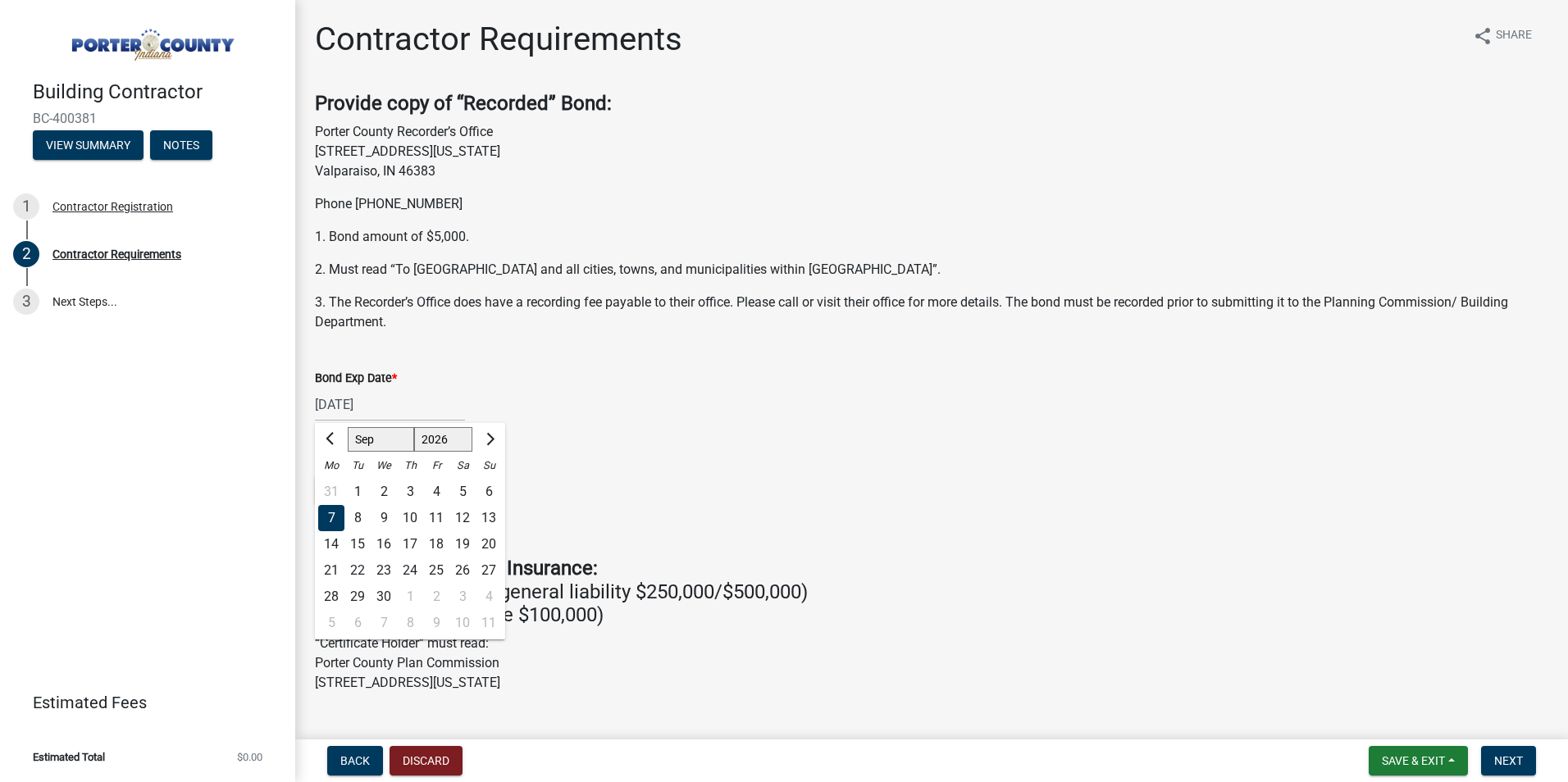
click at [407, 408] on div "[DATE] Jan Feb Mar Apr May Jun [DATE] Aug Sep Oct Nov [DATE] 2026 2027 2028 202…" at bounding box center [390, 404] width 150 height 34
click at [438, 441] on select "2025 2026 2027 2028 2029 2030 2031 2032 2033 2034 2035 2036 2037 2038 2039 2040…" at bounding box center [443, 439] width 59 height 24
click at [437, 440] on select "2025 2026 2027 2028 2029 2030 2031 2032 2033 2034 2035 2036 2037 2038 2039 2040…" at bounding box center [443, 439] width 59 height 24
click at [330, 437] on span "Previous month" at bounding box center [331, 439] width 13 height 13
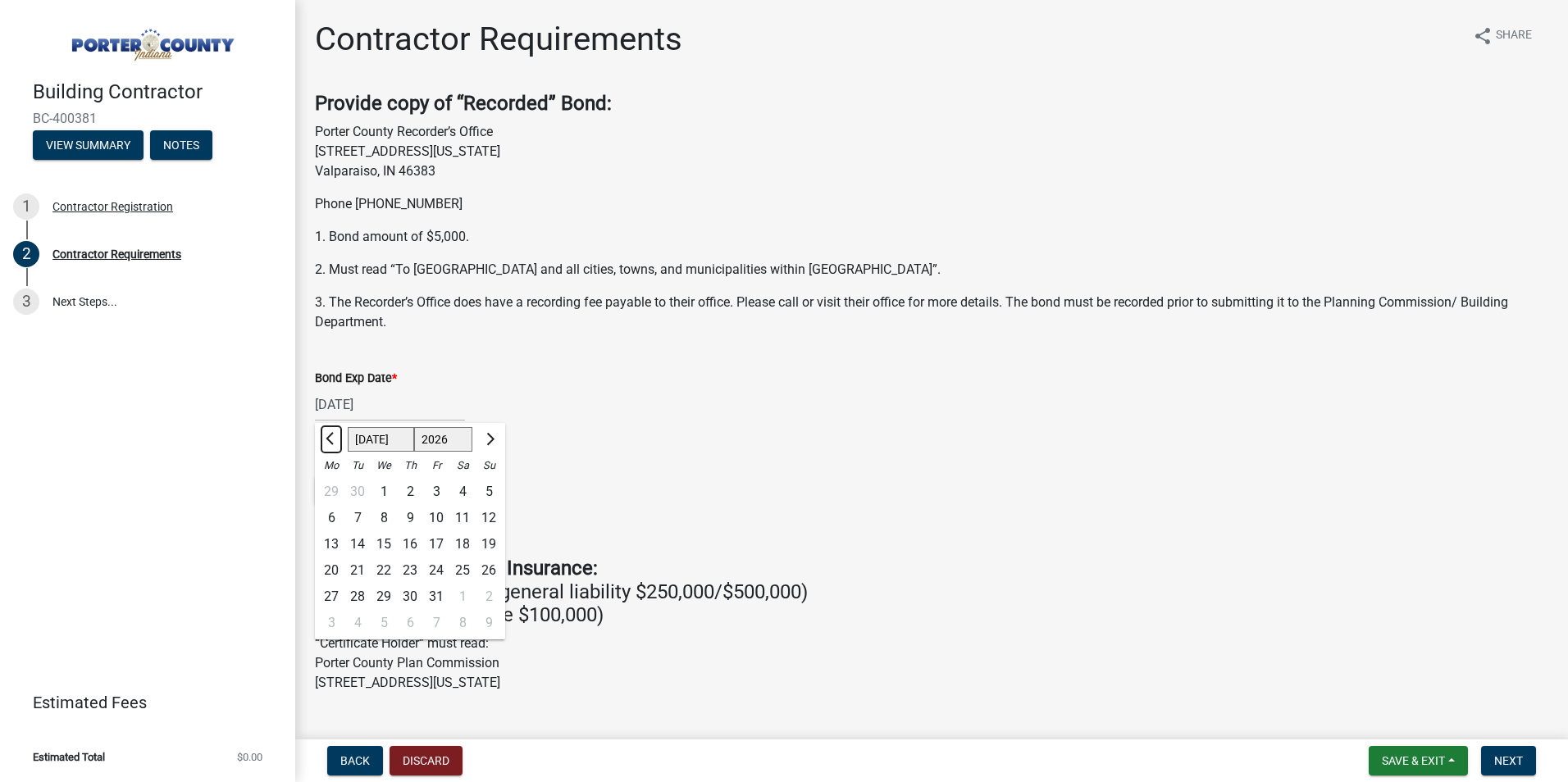
click at [330, 437] on span "Previous month" at bounding box center [331, 439] width 13 height 13
select select "5"
click at [383, 542] on div "13" at bounding box center [384, 544] width 26 height 26
type input "[DATE]"
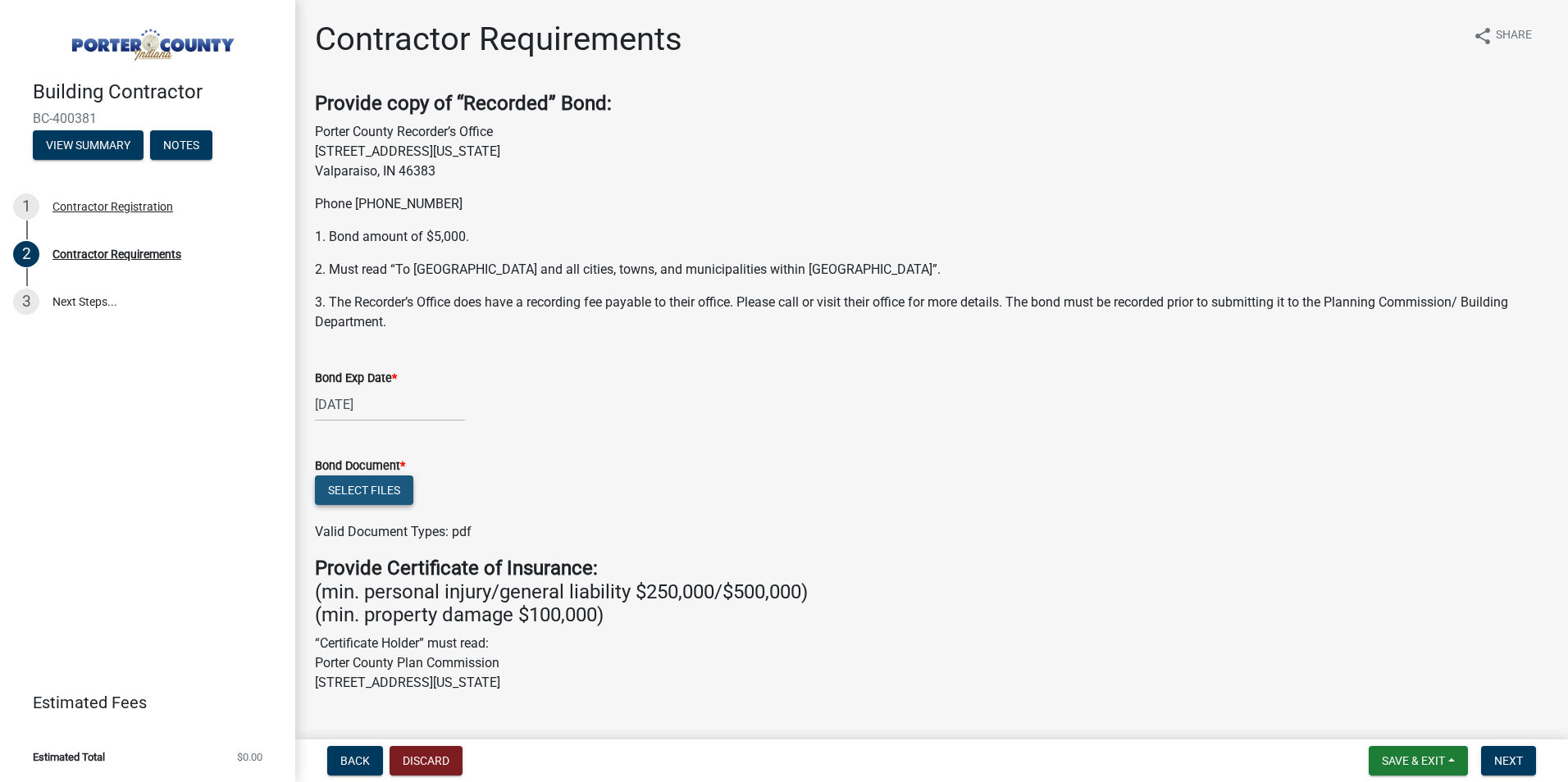
click at [373, 485] on button "Select files" at bounding box center [363, 490] width 98 height 29
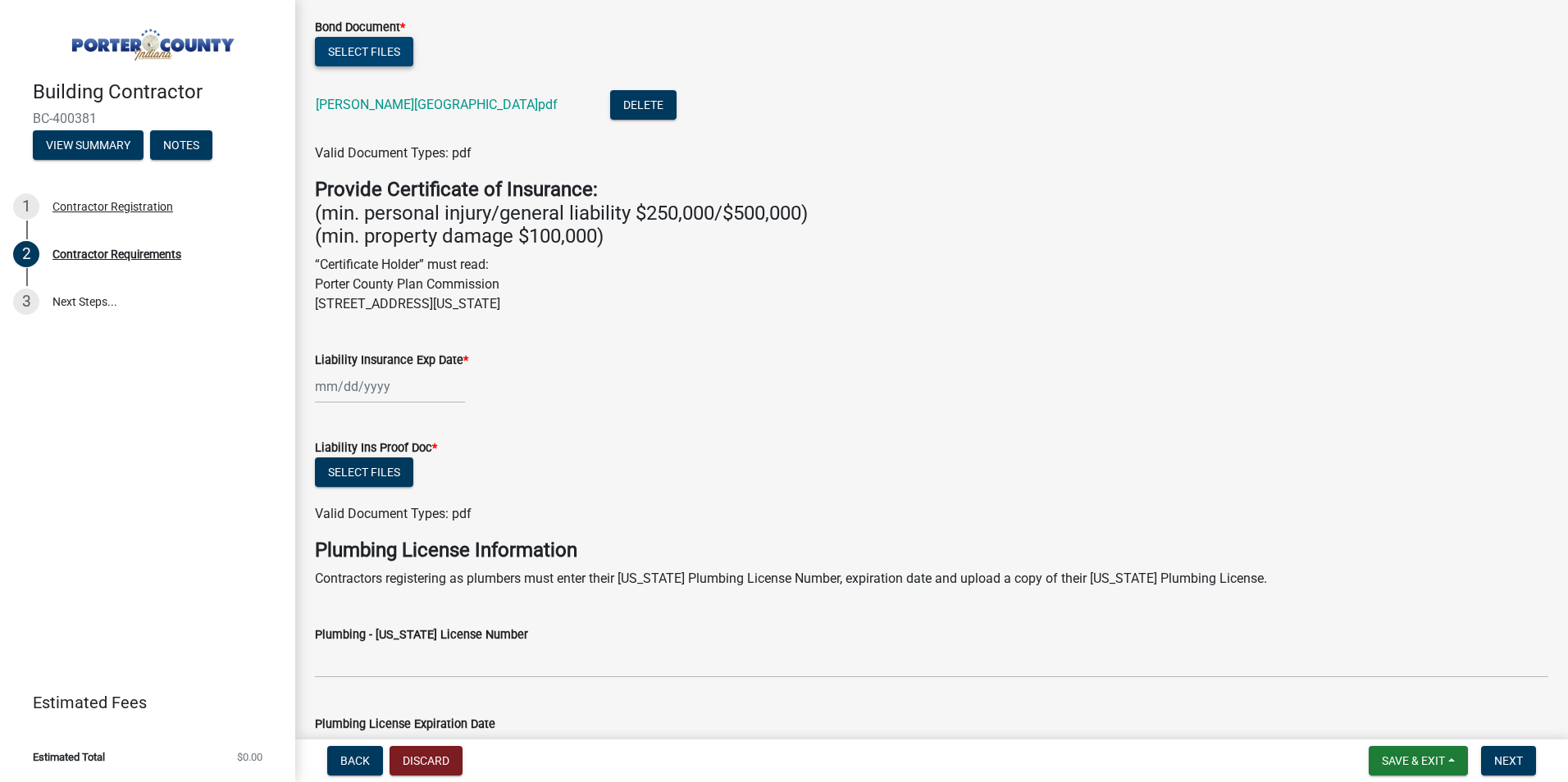
scroll to position [442, 0]
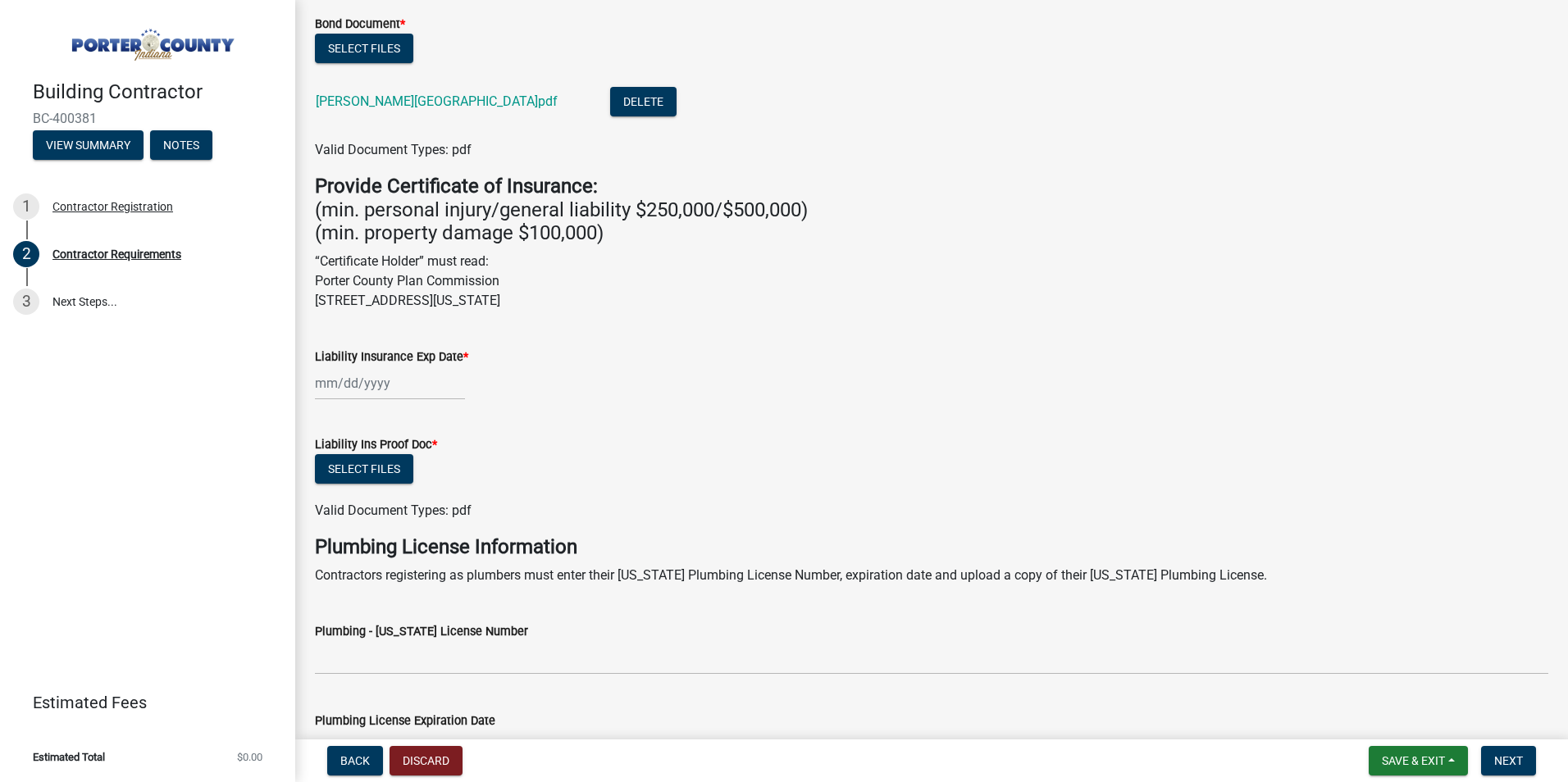
click at [381, 394] on div at bounding box center [390, 383] width 150 height 34
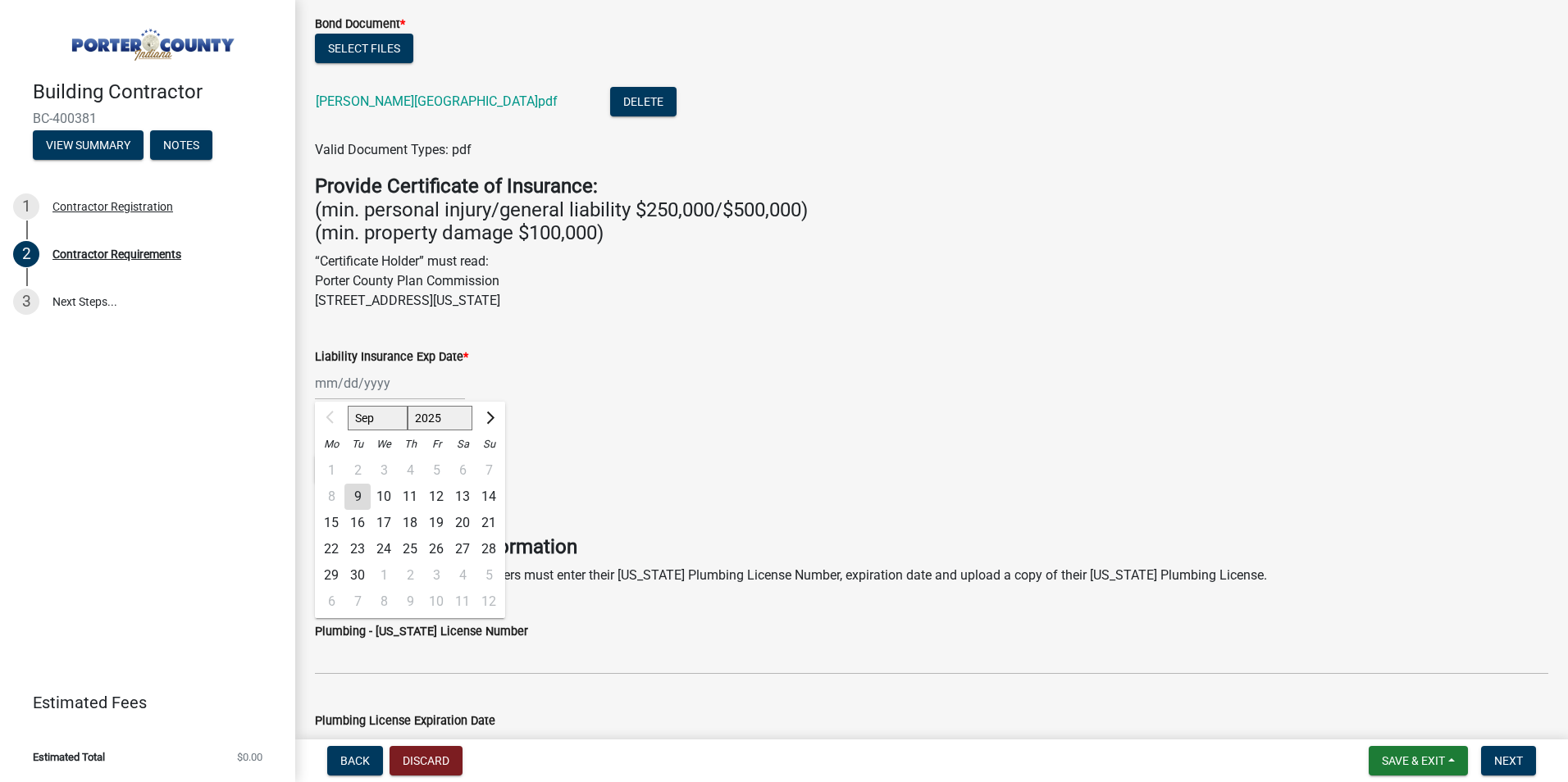
click at [451, 415] on select "2025 2026 2027 2028 2029 2030 2031 2032 2033 2034 2035 2036 2037 2038 2039 2040…" at bounding box center [439, 418] width 65 height 24
select select "2026"
click at [407, 406] on select "2025 2026 2027 2028 2029 2030 2031 2032 2033 2034 2035 2036 2037 2038 2039 2040…" at bounding box center [439, 418] width 65 height 24
click at [335, 491] on div "7" at bounding box center [331, 497] width 26 height 26
type input "[DATE]"
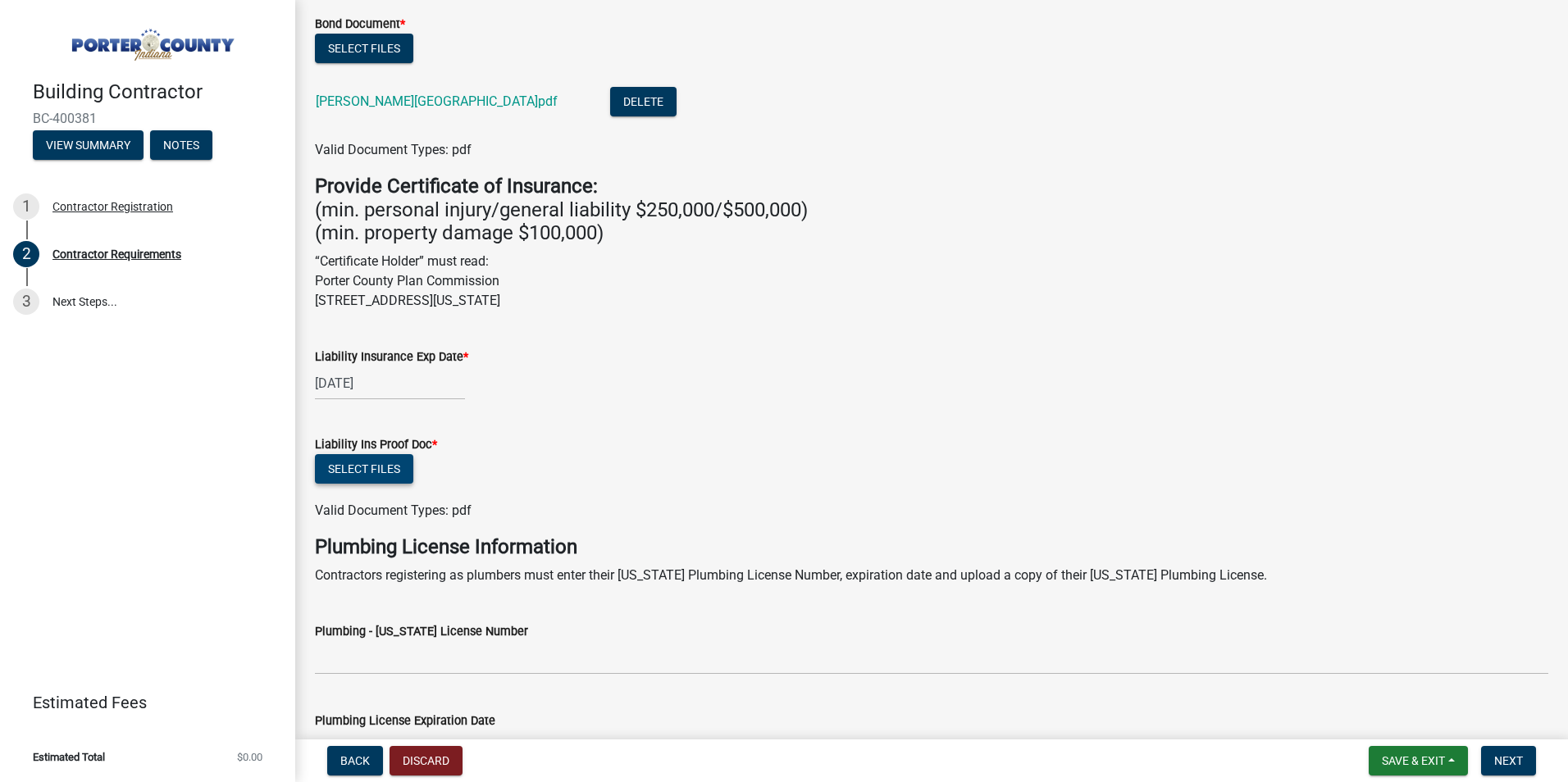
click at [363, 470] on button "Select files" at bounding box center [363, 468] width 98 height 29
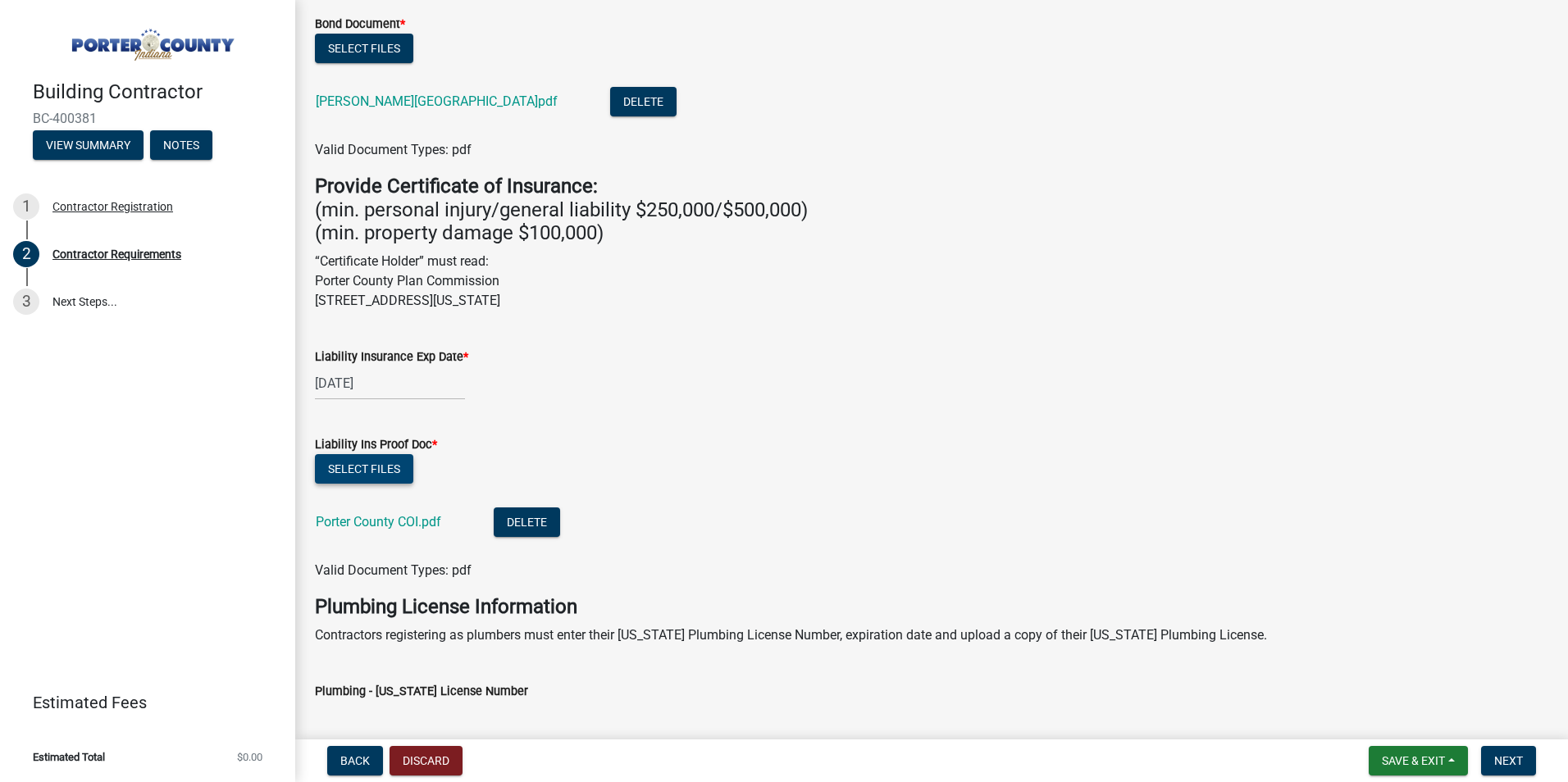
scroll to position [732, 0]
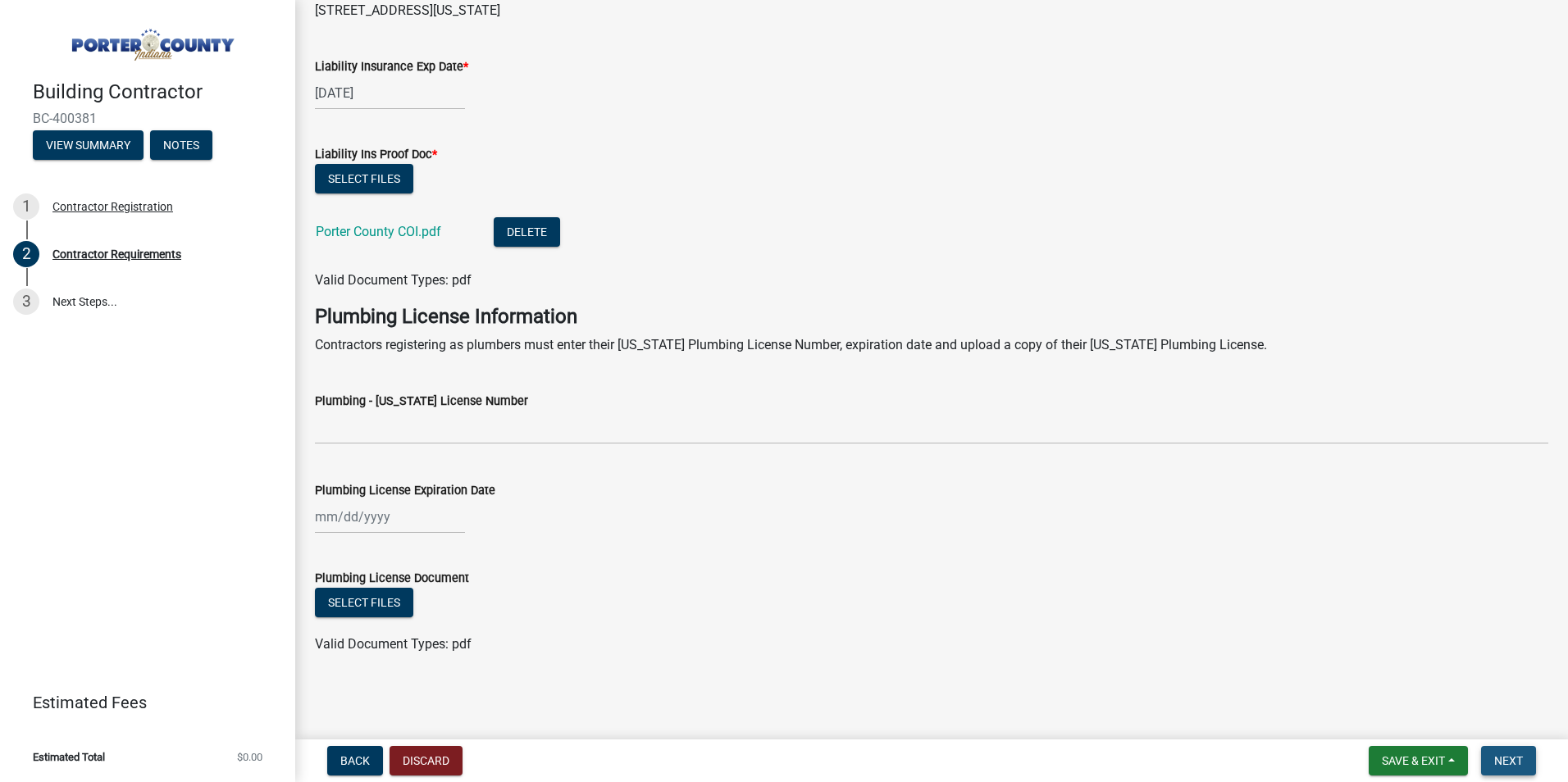
click at [1514, 751] on button "Next" at bounding box center [1509, 761] width 55 height 29
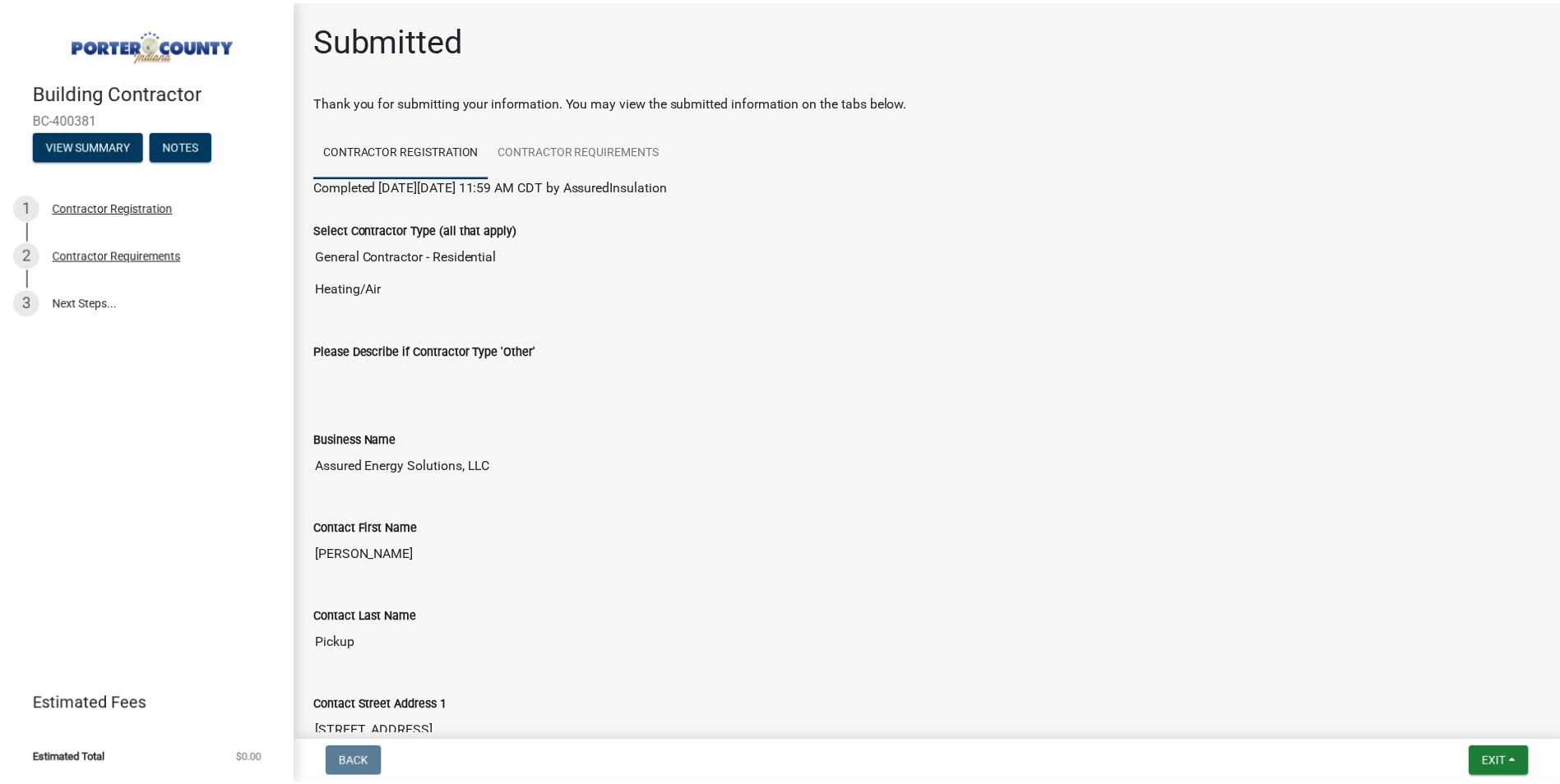
scroll to position [795, 0]
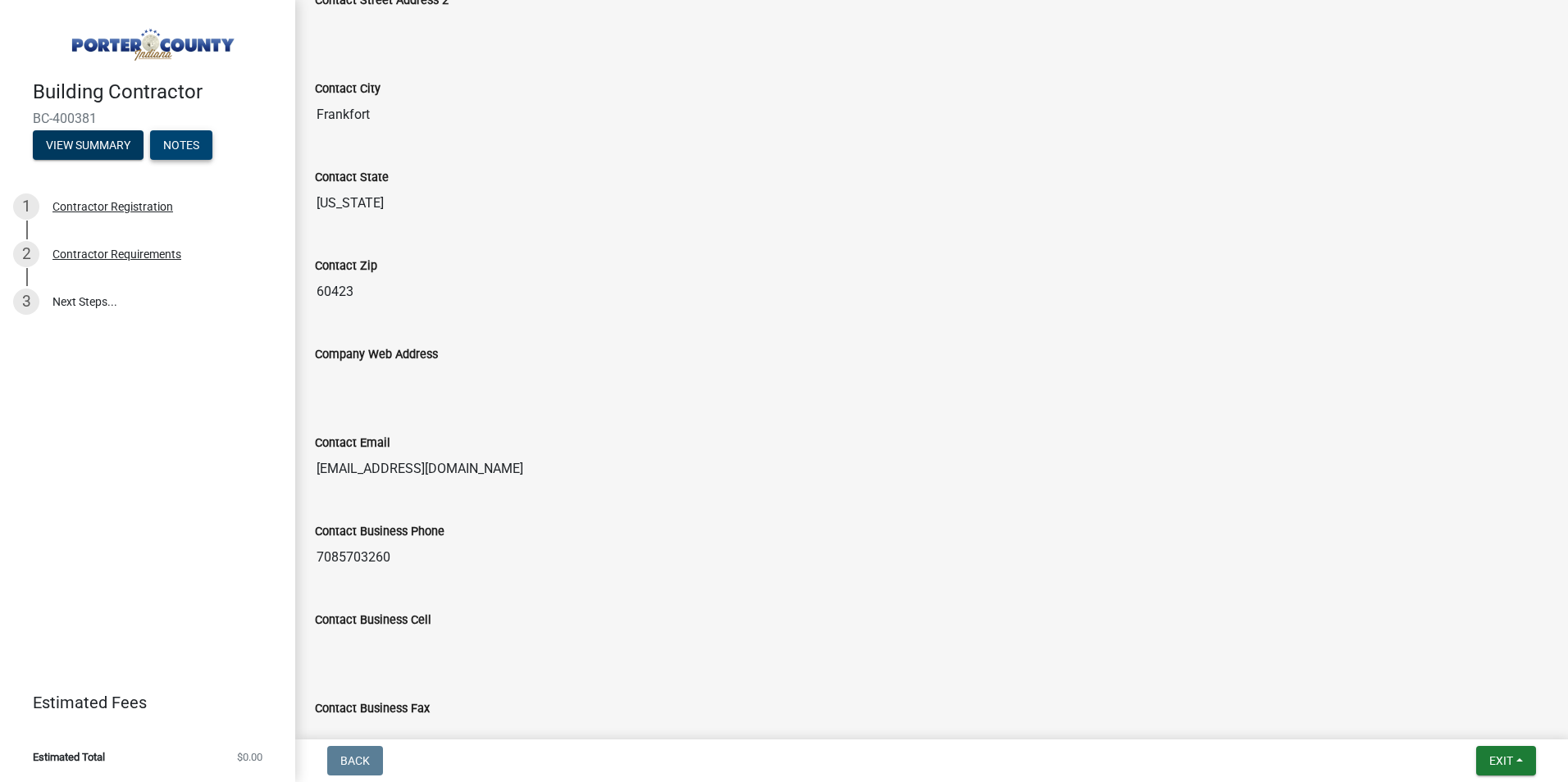
click at [189, 144] on button "Notes" at bounding box center [181, 145] width 62 height 29
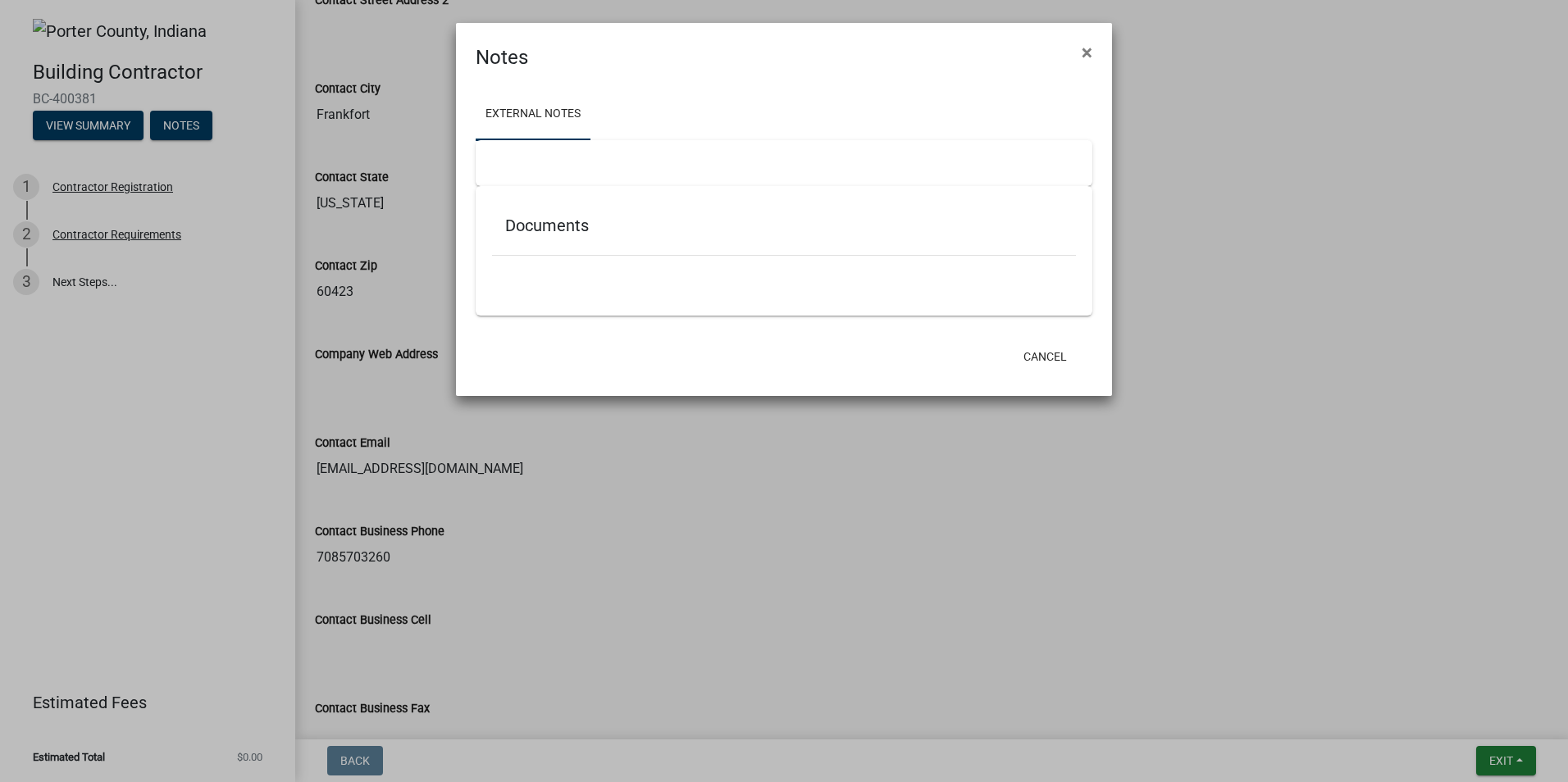
click at [538, 219] on h5 "Documents" at bounding box center [784, 225] width 558 height 19
click at [551, 163] on div at bounding box center [783, 163] width 616 height 46
drag, startPoint x: 806, startPoint y: 207, endPoint x: 860, endPoint y: 147, distance: 80.7
click at [810, 200] on div "Documents" at bounding box center [783, 250] width 616 height 130
click at [1090, 50] on span "×" at bounding box center [1087, 53] width 11 height 23
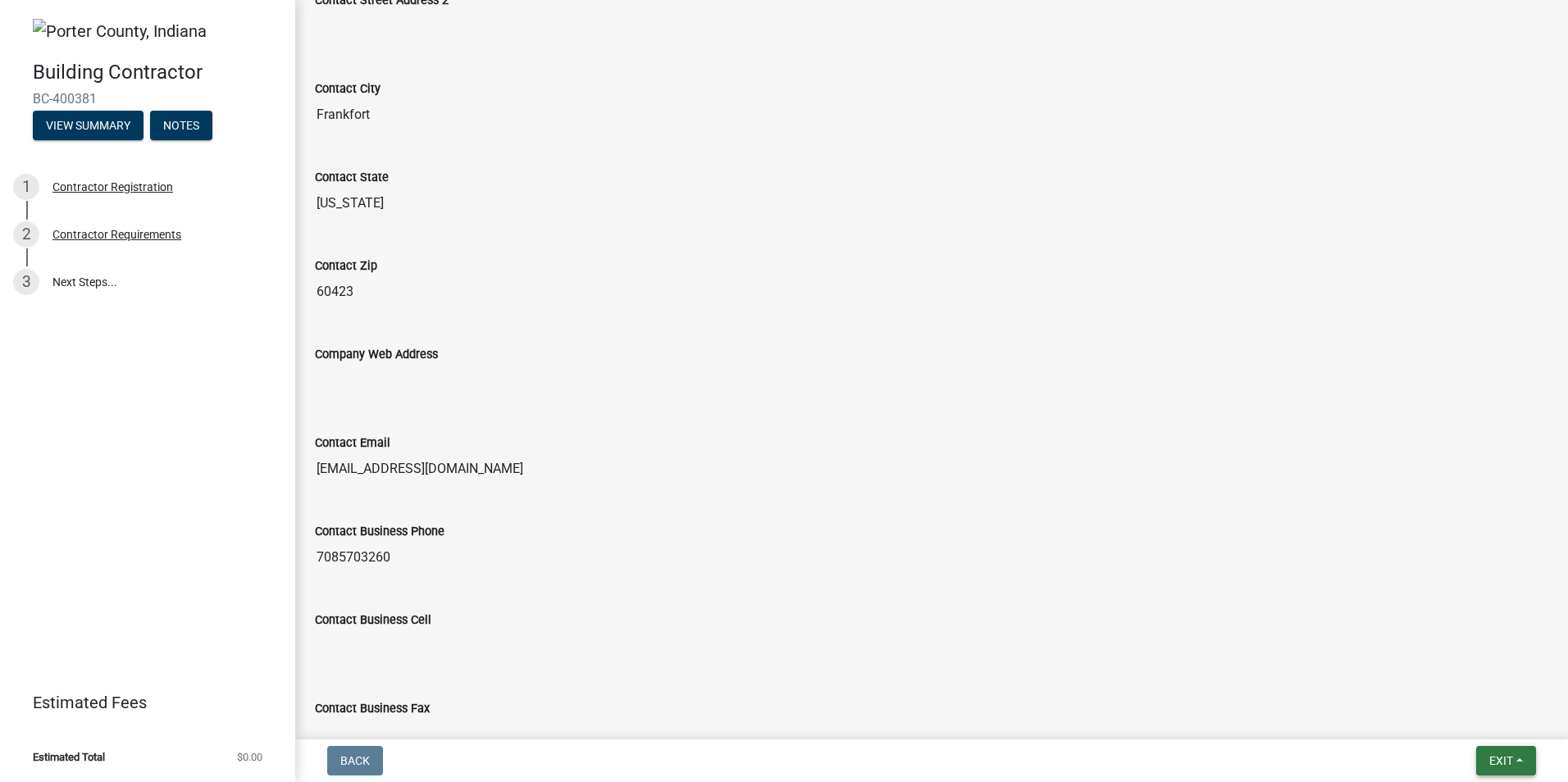
click at [1506, 758] on span "Exit" at bounding box center [1501, 761] width 23 height 13
click at [1447, 719] on button "Save & Exit" at bounding box center [1470, 718] width 131 height 39
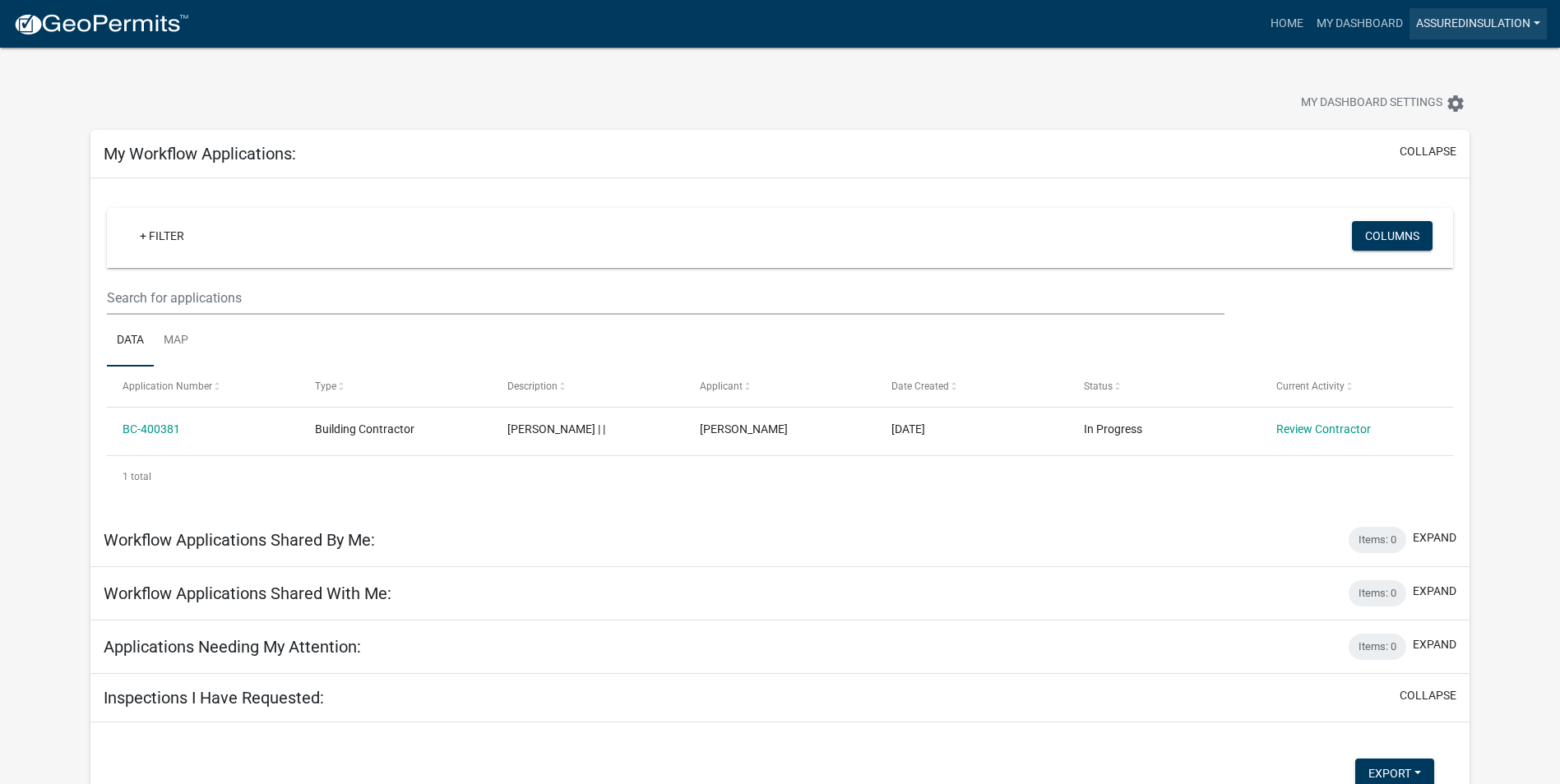
click at [1539, 19] on link "AssuredInsulation" at bounding box center [1478, 23] width 138 height 31
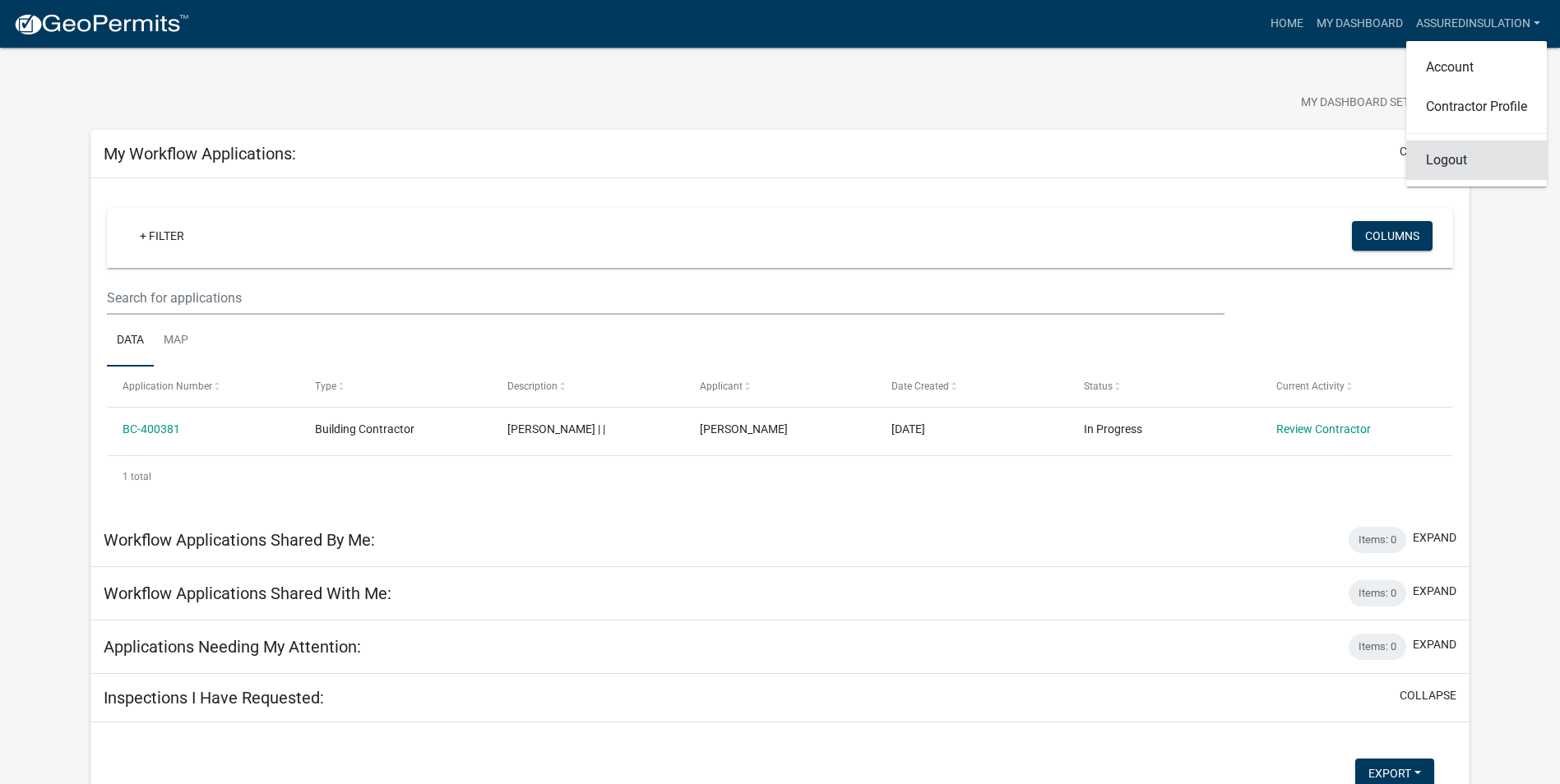
click at [1452, 161] on link "Logout" at bounding box center [1477, 160] width 141 height 39
